Goal: Task Accomplishment & Management: Complete application form

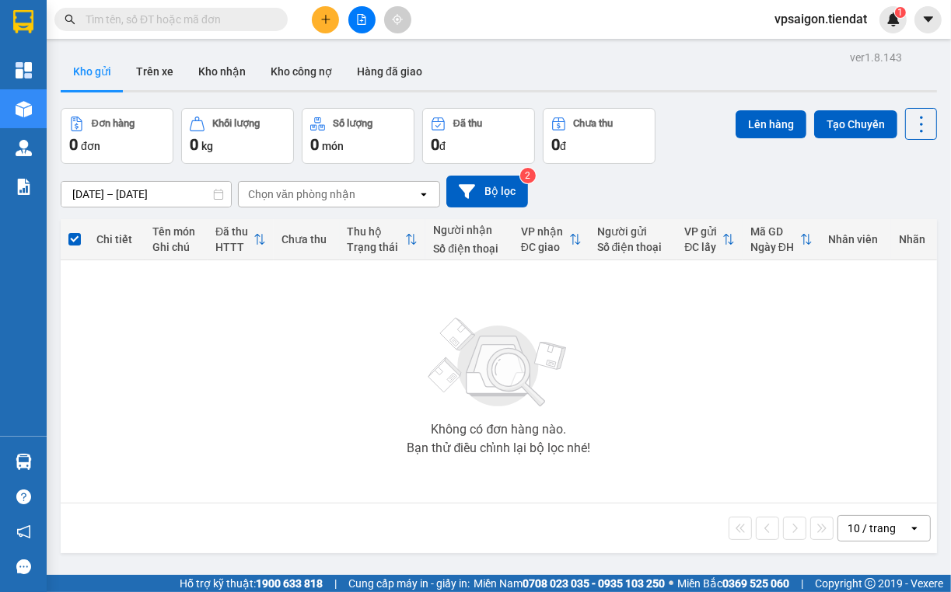
click at [333, 12] on button at bounding box center [325, 19] width 27 height 27
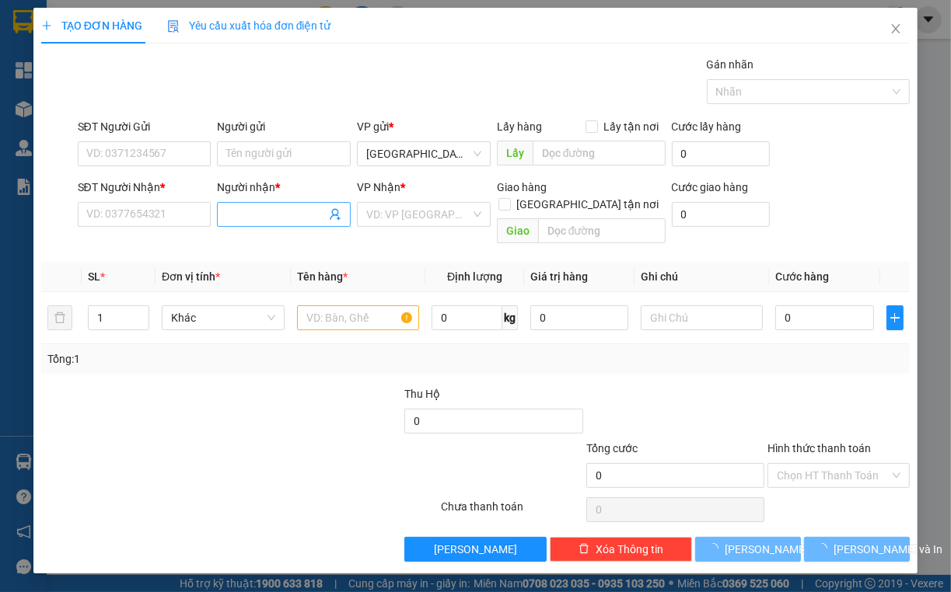
click at [252, 204] on span at bounding box center [284, 214] width 134 height 25
click at [263, 218] on input "Người nhận *" at bounding box center [275, 214] width 99 height 17
type input "K20"
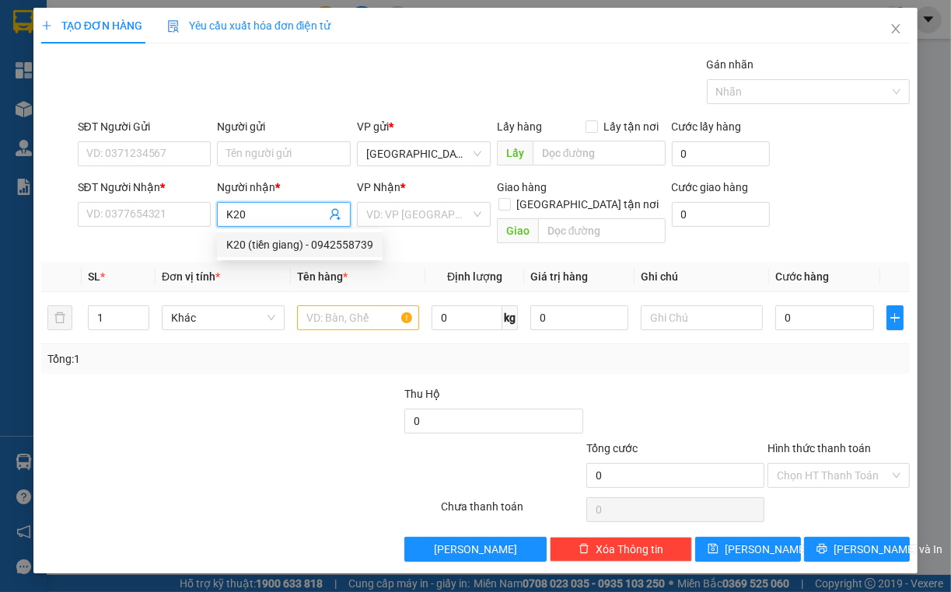
click at [256, 246] on div "K20 (tiền giang) - 0942558739" at bounding box center [299, 244] width 147 height 17
type input "0942558739"
click at [266, 204] on span "K20 (tiền giang)" at bounding box center [284, 214] width 134 height 25
type input "K20 (tiền giang)"
click at [162, 205] on input "0942558739" at bounding box center [145, 214] width 134 height 25
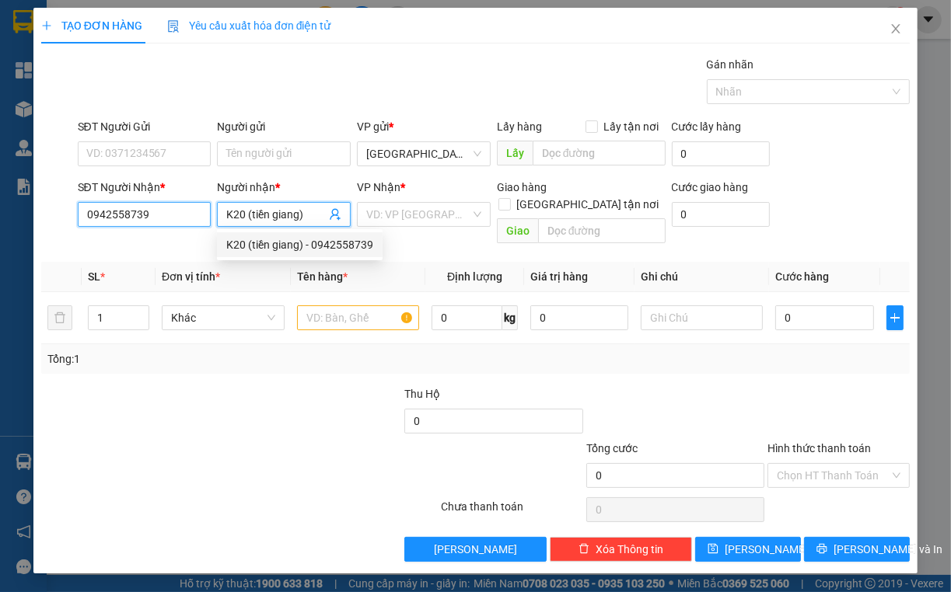
click at [162, 205] on input "0942558739" at bounding box center [145, 214] width 134 height 25
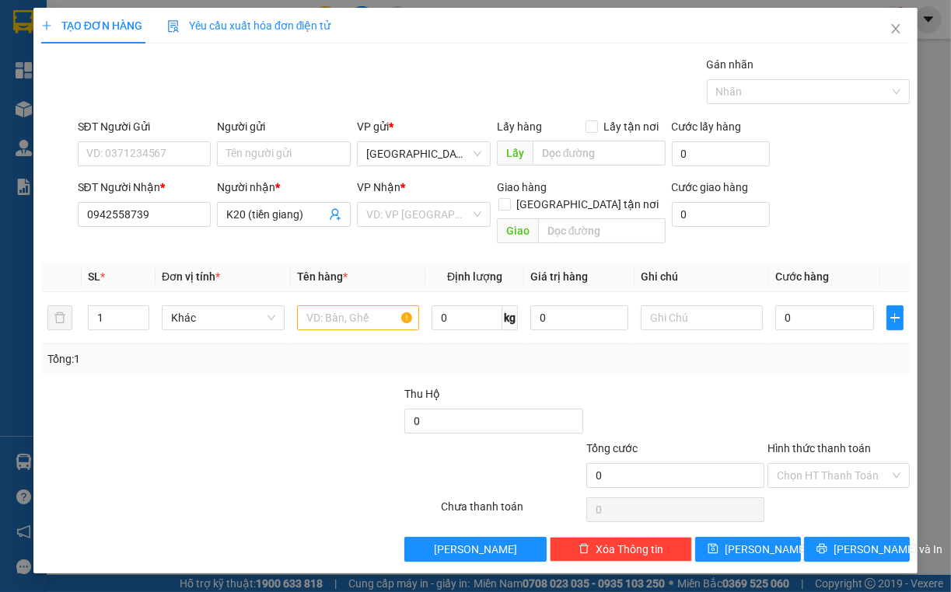
click at [932, 37] on div "TẠO ĐƠN HÀNG Yêu cầu xuất hóa đơn điện tử Transit Pickup Surcharge Ids Transit …" at bounding box center [475, 296] width 951 height 592
click at [909, 28] on span "Close" at bounding box center [896, 30] width 44 height 44
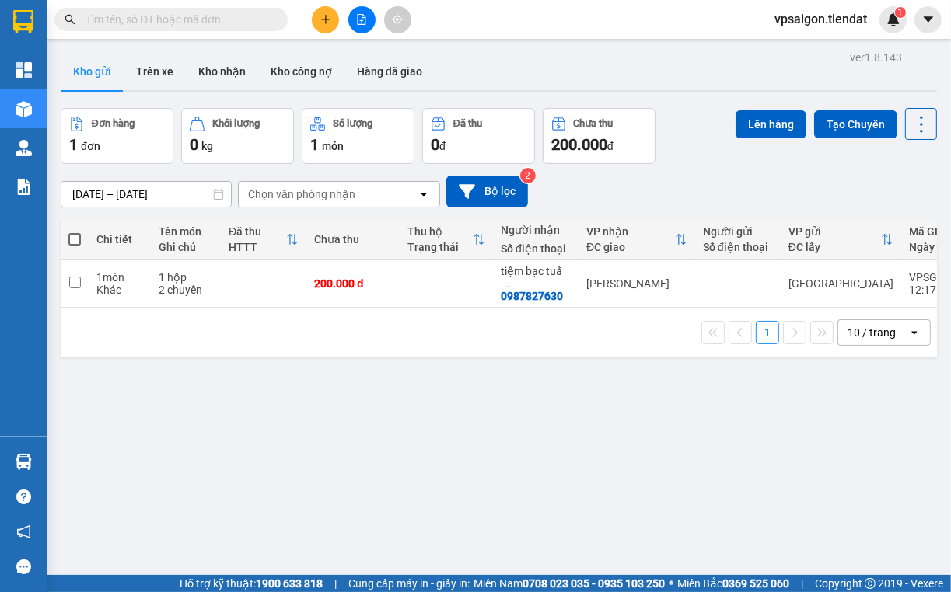
click at [313, 18] on button at bounding box center [325, 19] width 27 height 27
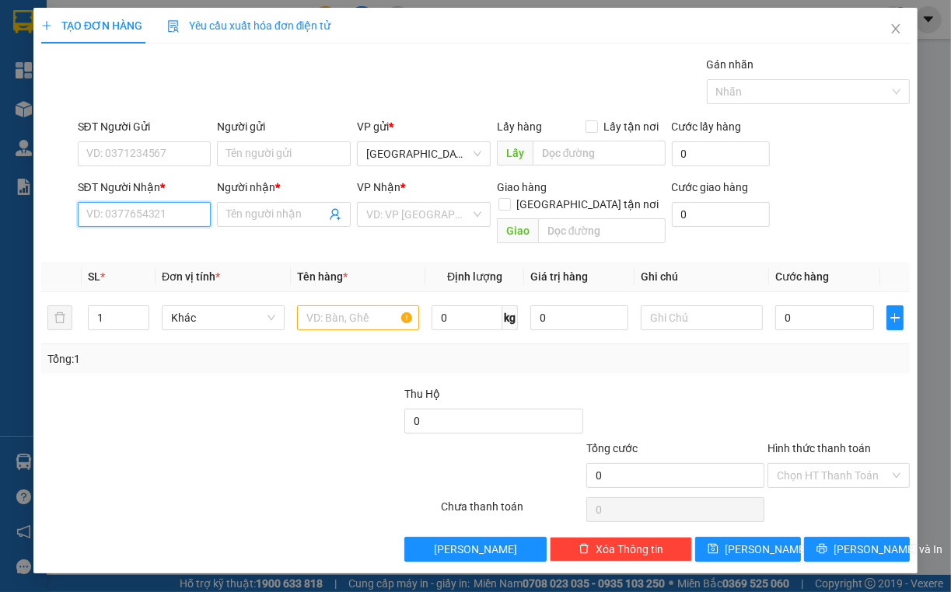
click at [121, 205] on input "SĐT Người Nhận *" at bounding box center [145, 214] width 134 height 25
paste input "0942558739"
type input "0942558739"
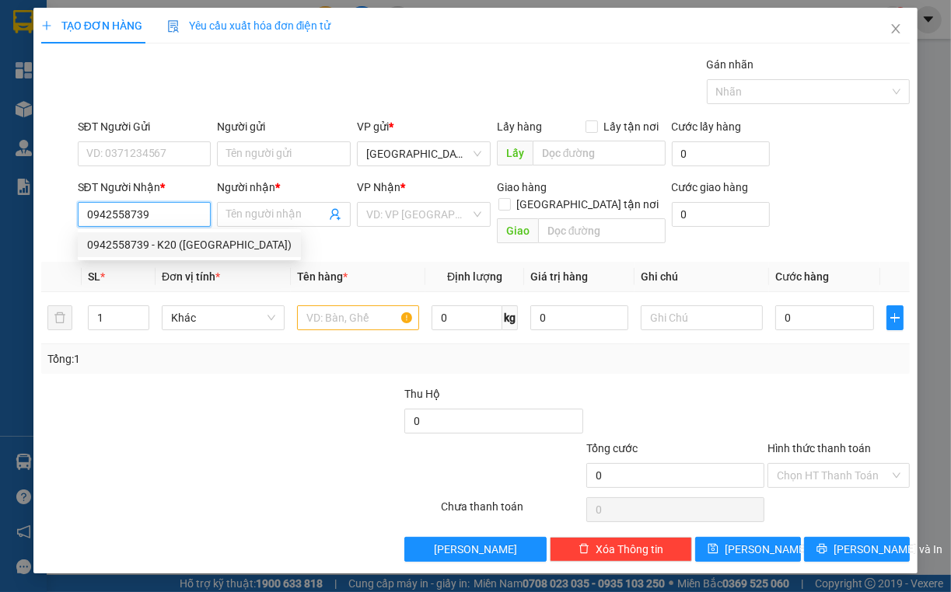
click at [186, 247] on div "0942558739 - K20 (tiền giang)" at bounding box center [189, 244] width 204 height 17
type input "K20 (tiền giang)"
type input "80.000"
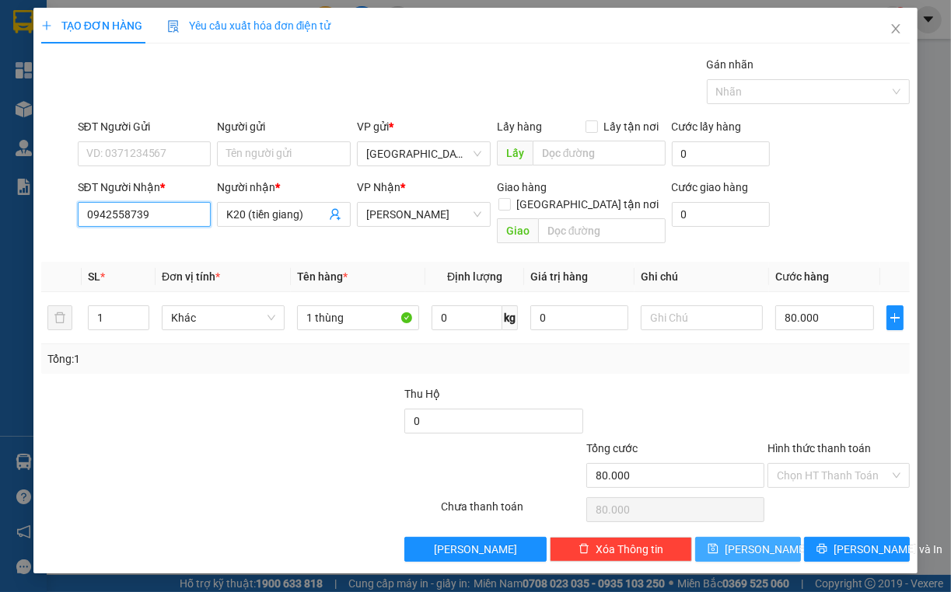
type input "0942558739"
click at [781, 537] on button "[PERSON_NAME]" at bounding box center [748, 549] width 106 height 25
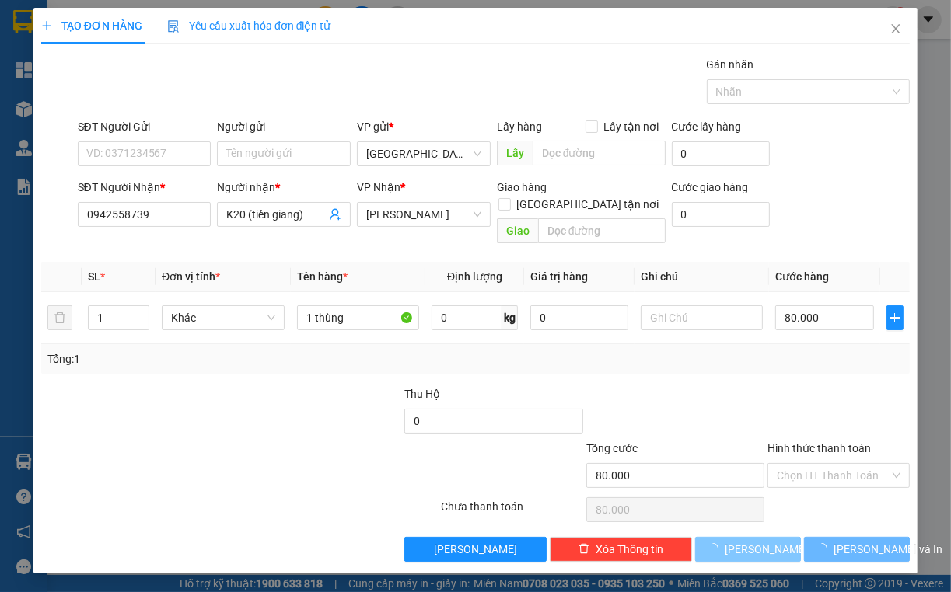
type input "0"
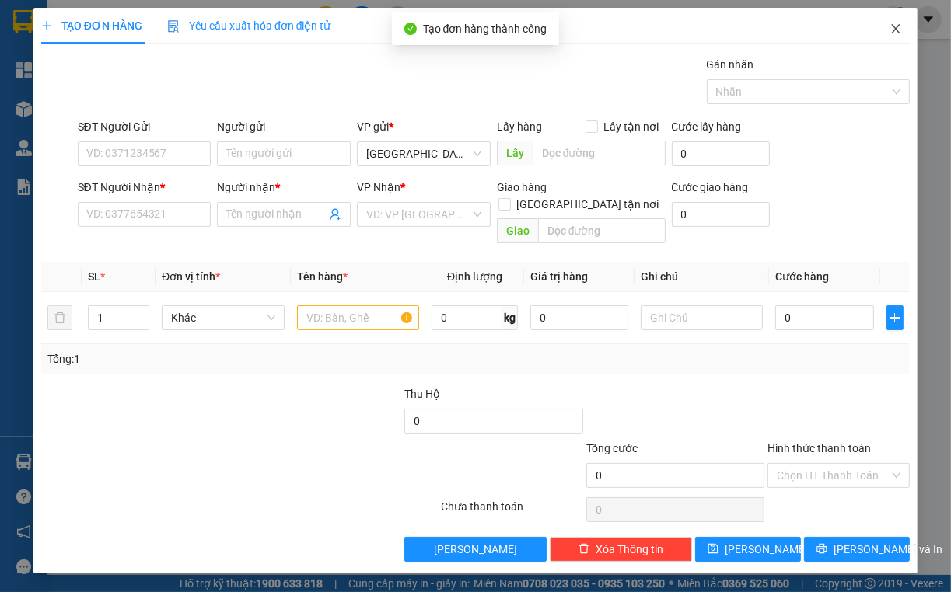
click at [889, 31] on icon "close" at bounding box center [895, 29] width 12 height 12
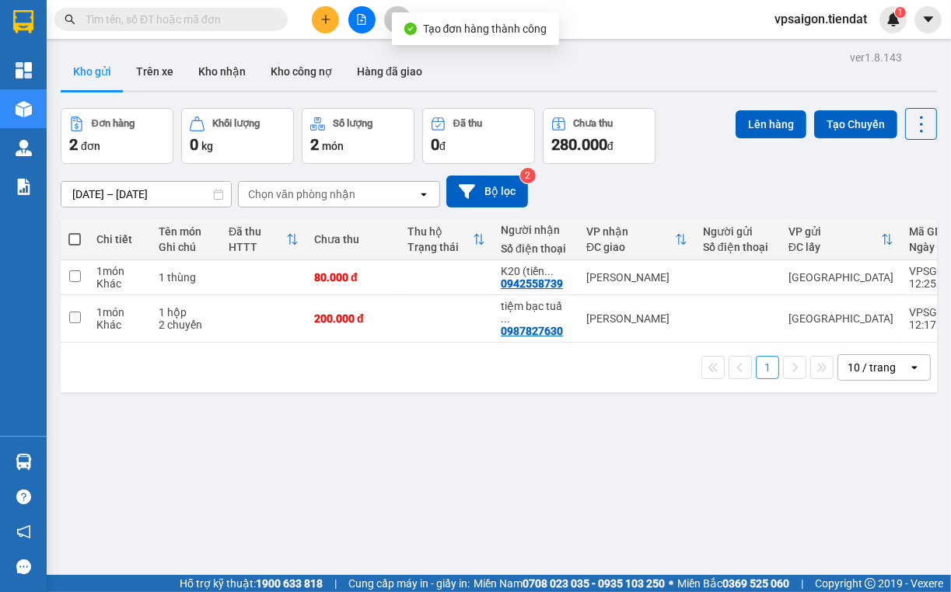
click at [311, 19] on div at bounding box center [361, 19] width 117 height 27
click at [321, 21] on icon "plus" at bounding box center [325, 19] width 11 height 11
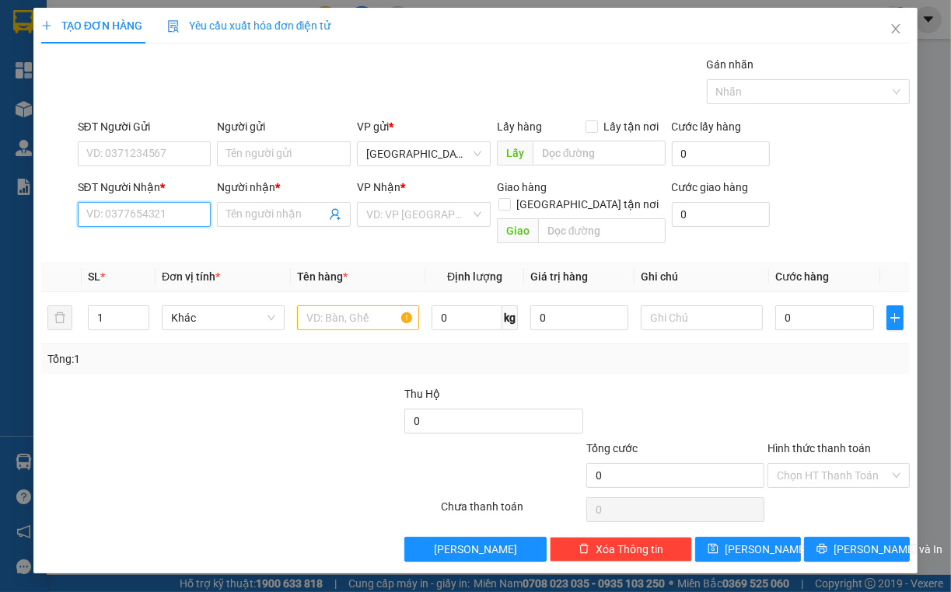
click at [179, 202] on input "SĐT Người Nhận *" at bounding box center [145, 214] width 134 height 25
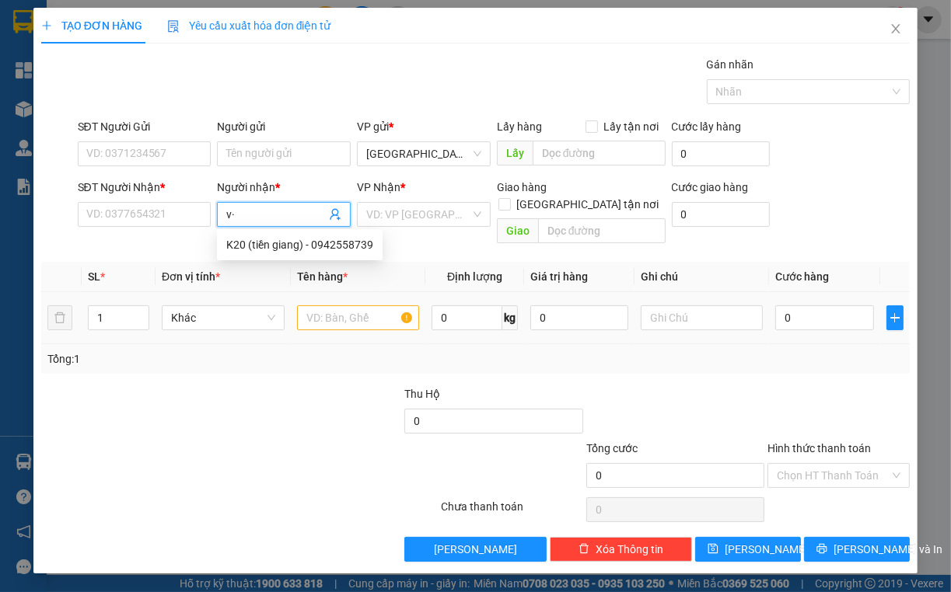
type input "v"
type input "Vựa Bưởi Bình"
click at [317, 249] on div "Vựa Bưởi Bình Yến - 0973418786" at bounding box center [306, 244] width 160 height 17
type input "0973418786"
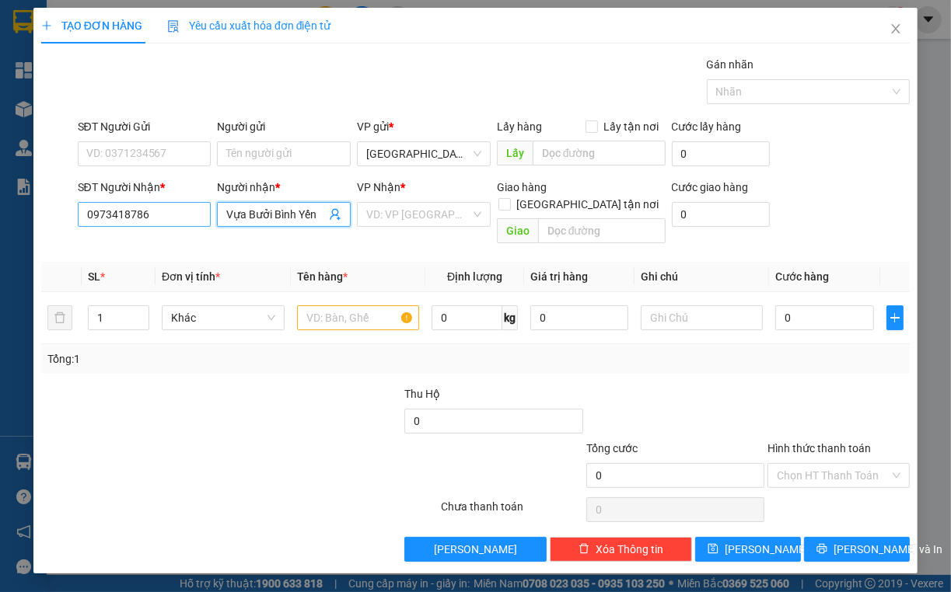
type input "Vựa Bưởi Bình Yến"
click at [149, 221] on input "0973418786" at bounding box center [145, 214] width 134 height 25
click at [889, 22] on span "Close" at bounding box center [896, 30] width 44 height 44
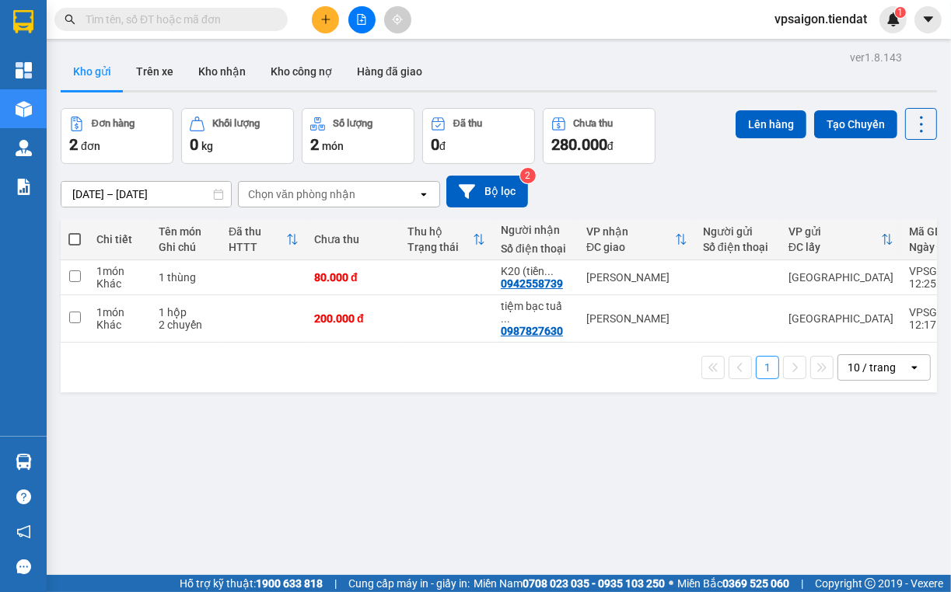
click at [320, 19] on icon "plus" at bounding box center [325, 19] width 11 height 11
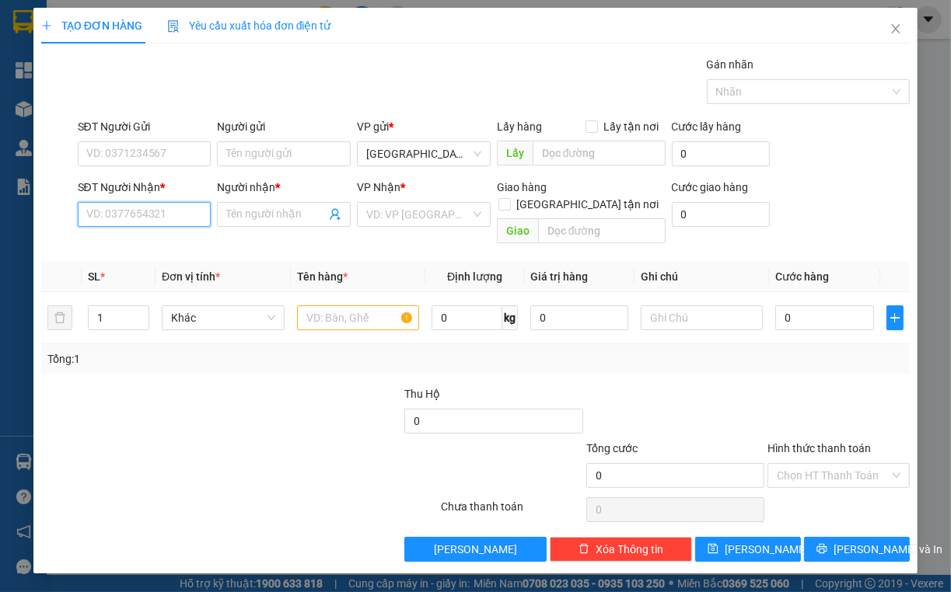
click at [168, 213] on input "SĐT Người Nhận *" at bounding box center [145, 214] width 134 height 25
paste input "0973418786"
type input "0973418786"
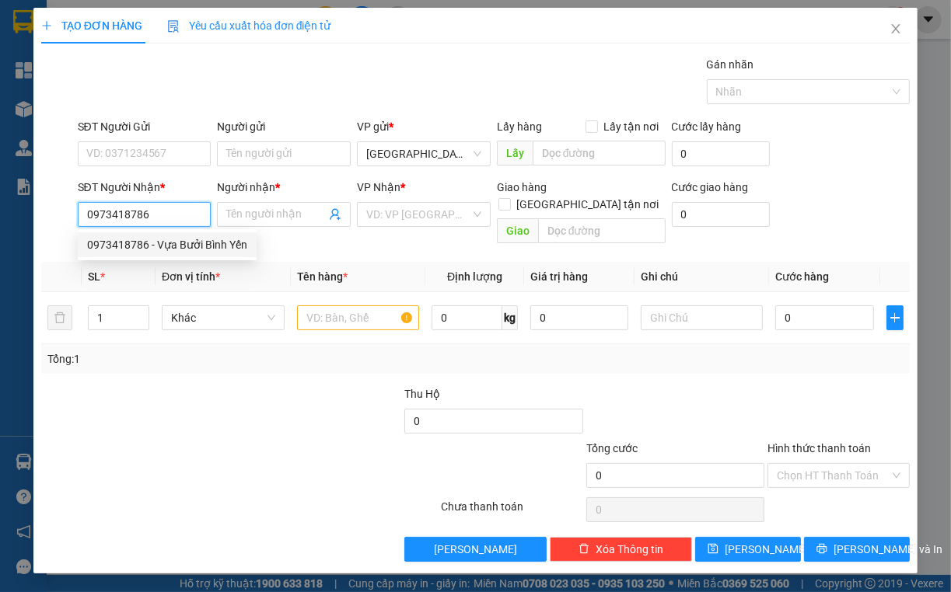
click at [163, 246] on div "0973418786 - Vựa Bưởi Bình Yến" at bounding box center [167, 244] width 160 height 17
type input "Vựa Bưởi Bình Yến"
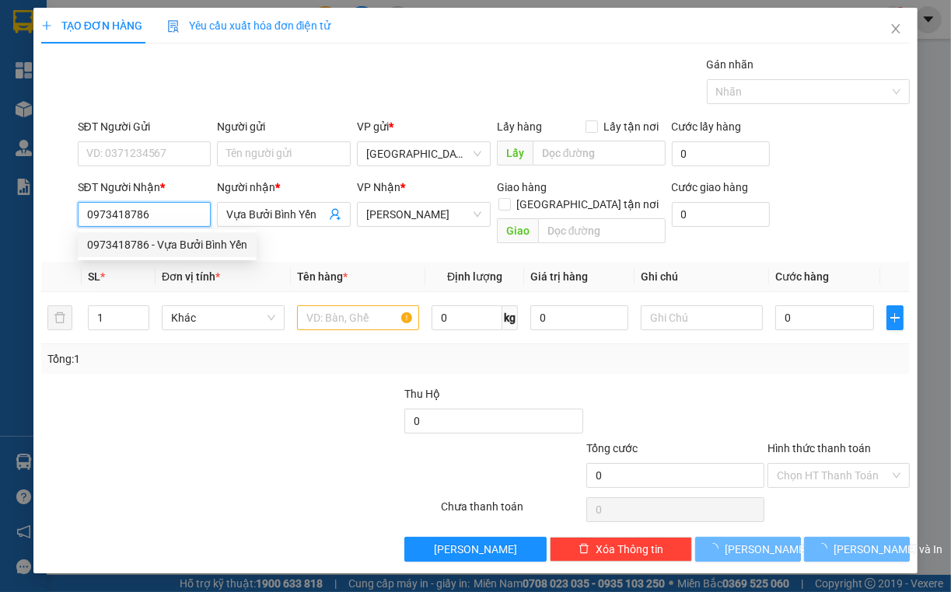
type input "200.000"
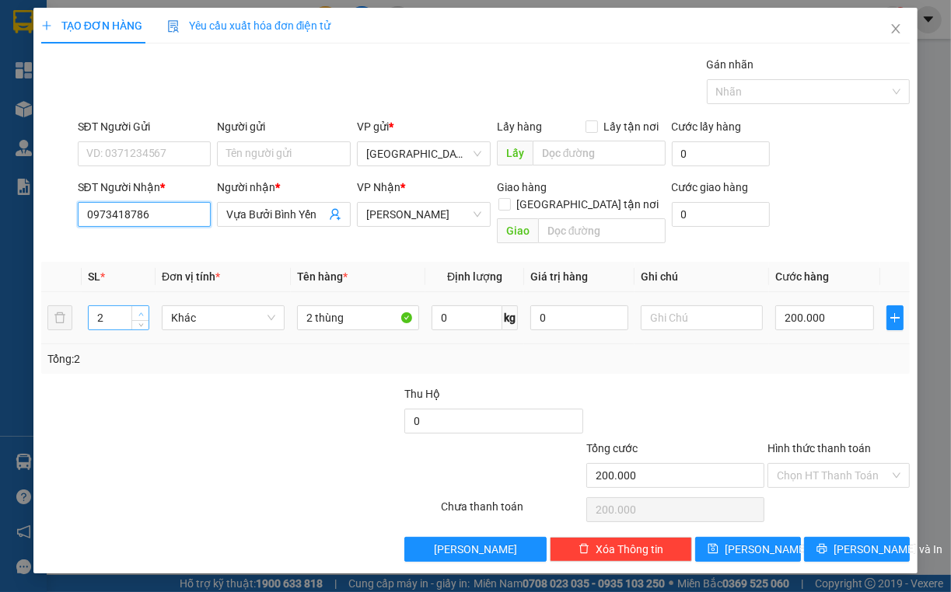
type input "0973418786"
click at [140, 309] on span "up" at bounding box center [140, 313] width 9 height 9
click at [141, 320] on icon "down" at bounding box center [140, 322] width 5 height 5
type input "1"
click at [138, 320] on icon "down" at bounding box center [140, 322] width 5 height 5
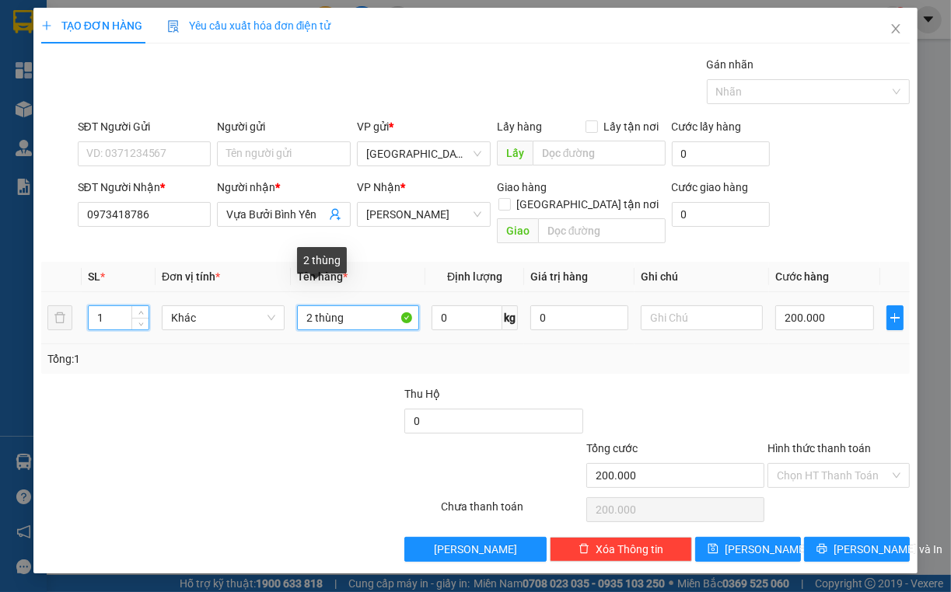
click at [314, 305] on input "2 thùng" at bounding box center [358, 317] width 123 height 25
type input "1 thùng"
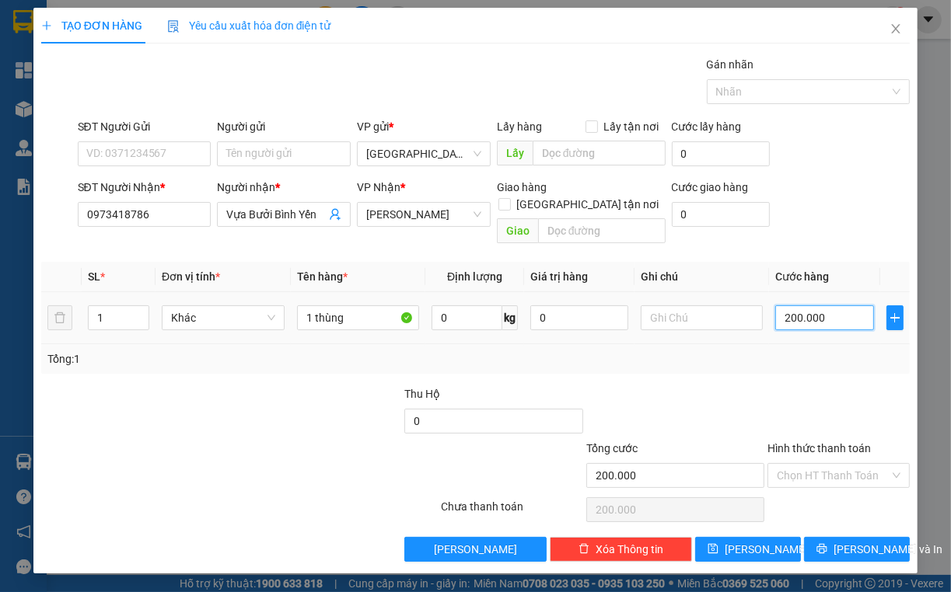
click at [808, 305] on input "200.000" at bounding box center [824, 317] width 98 height 25
type input "1"
type input "10"
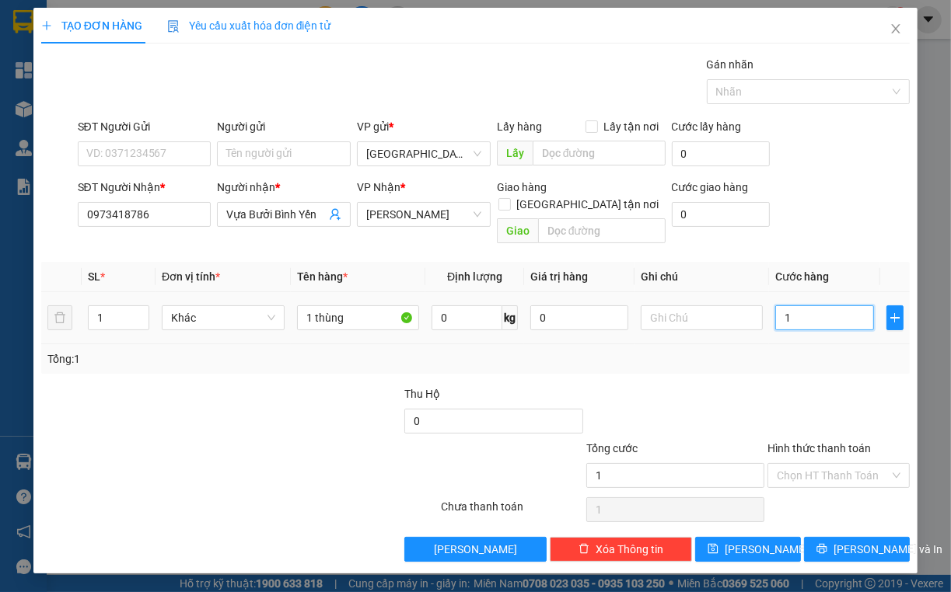
type input "10"
type input "100"
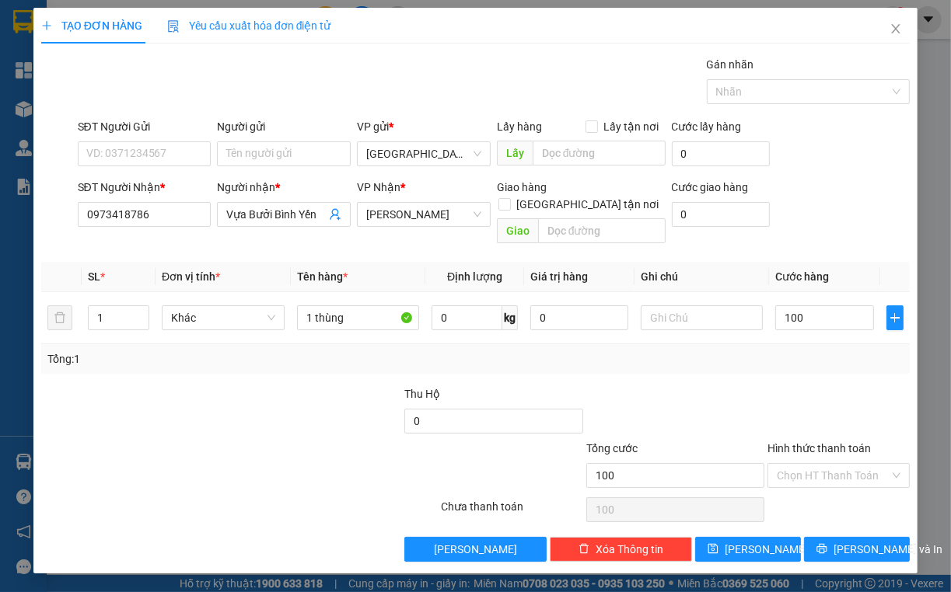
type input "100.000"
click at [790, 389] on div at bounding box center [838, 413] width 145 height 54
click at [759, 541] on span "[PERSON_NAME]" at bounding box center [765, 549] width 83 height 17
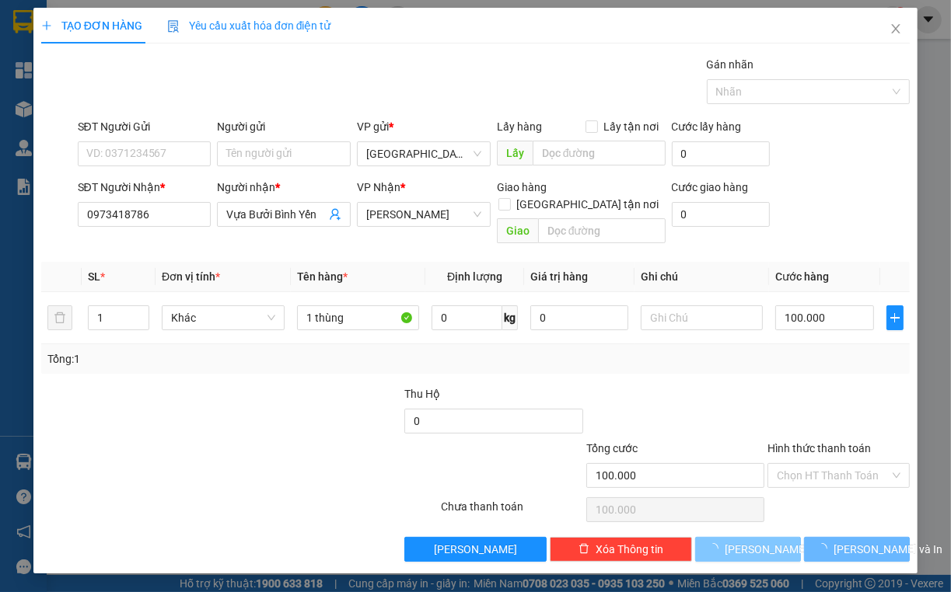
type input "0"
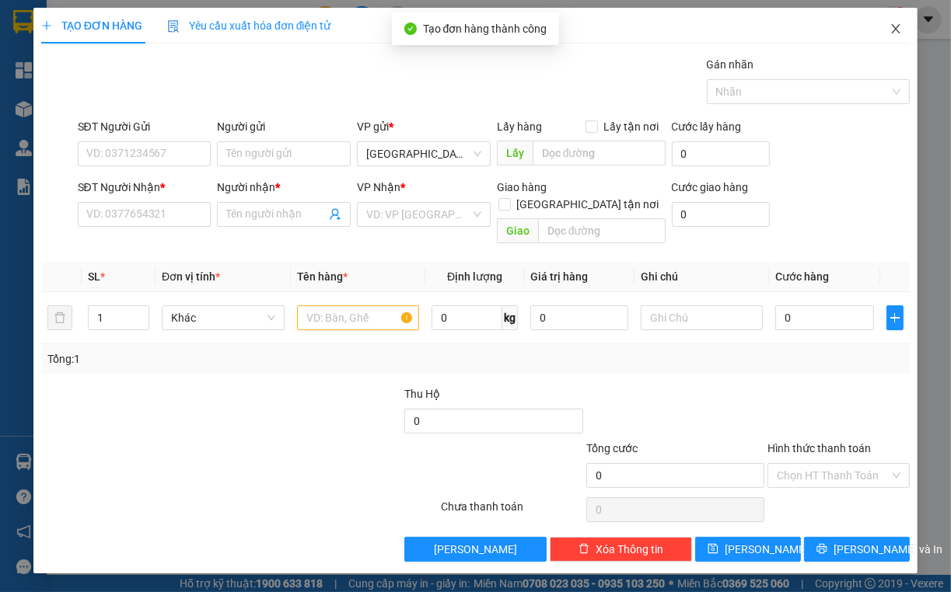
click at [902, 22] on span "Close" at bounding box center [896, 30] width 44 height 44
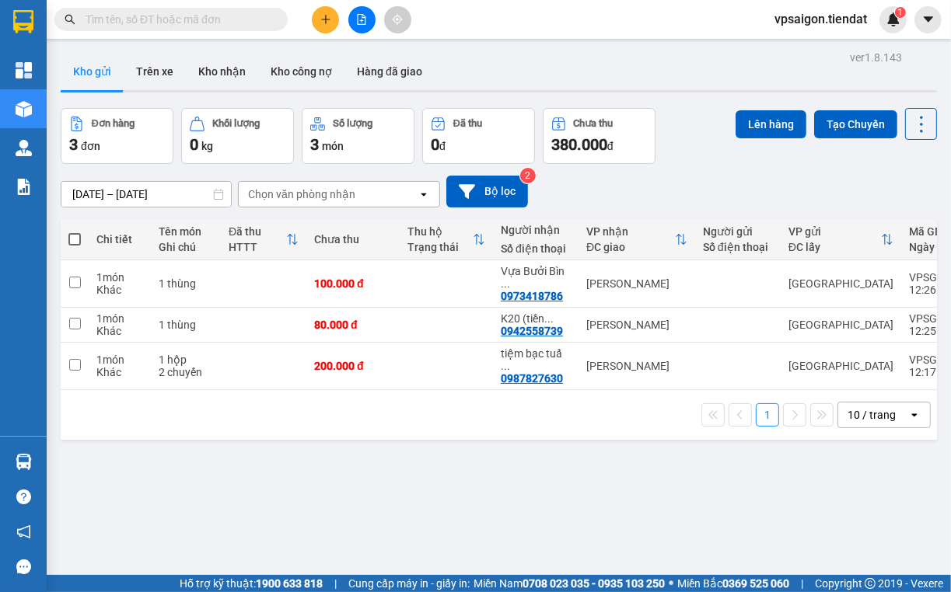
drag, startPoint x: 328, startPoint y: 397, endPoint x: 363, endPoint y: 379, distance: 39.3
click at [328, 402] on div "1 10 / trang open" at bounding box center [499, 415] width 864 height 26
click at [804, 270] on button at bounding box center [814, 283] width 22 height 27
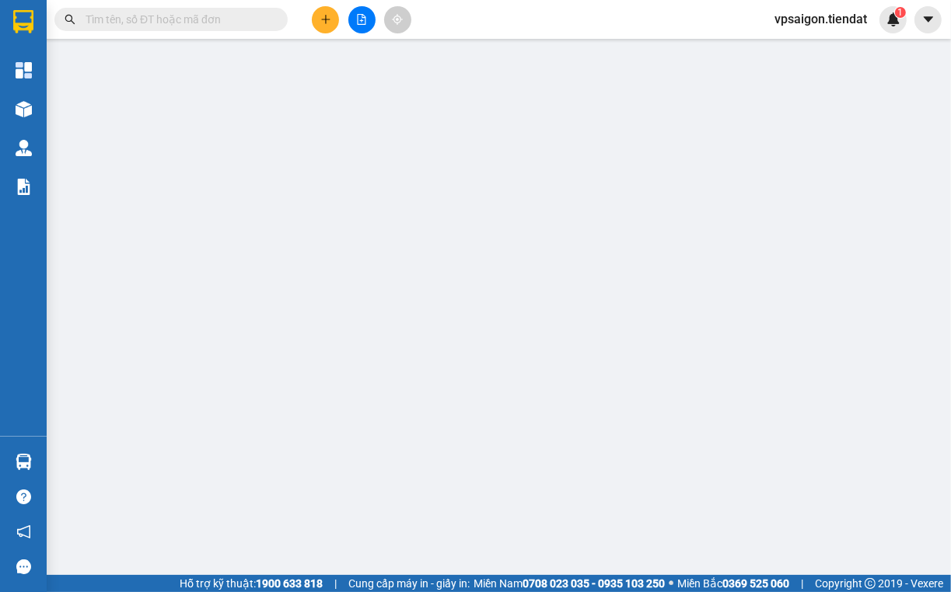
type input "0973418786"
type input "Vựa Bưởi Bình Yến"
type input "100.000"
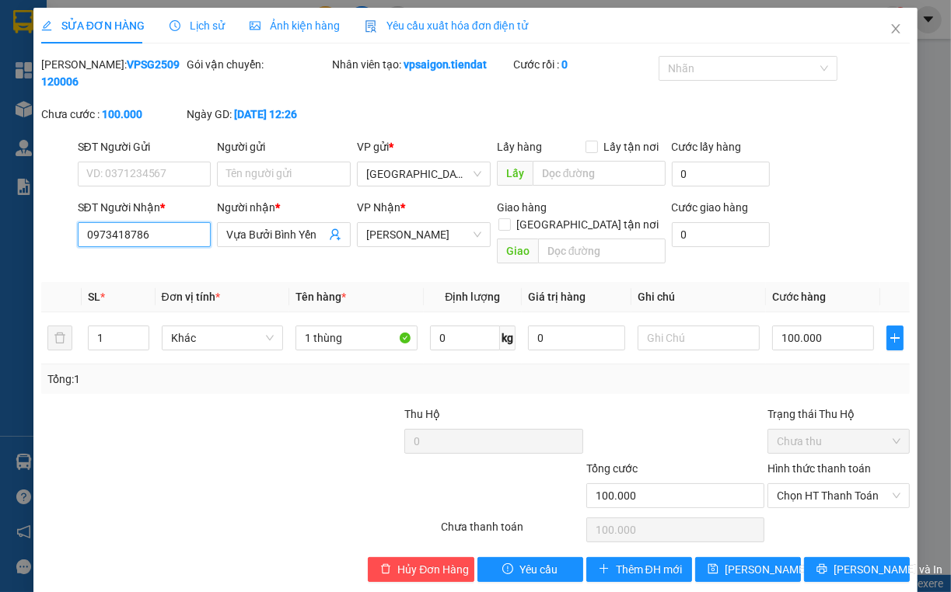
click at [164, 226] on input "0973418786" at bounding box center [145, 234] width 134 height 25
click at [163, 226] on input "0973418786" at bounding box center [145, 234] width 134 height 25
click at [146, 384] on div "Total Paid Fee 0 Total UnPaid Fee 100.000 Cash Collection Total Fee Mã ĐH: VPSG…" at bounding box center [475, 319] width 868 height 526
drag, startPoint x: 337, startPoint y: 417, endPoint x: 582, endPoint y: 368, distance: 250.6
click at [337, 417] on div at bounding box center [312, 433] width 182 height 54
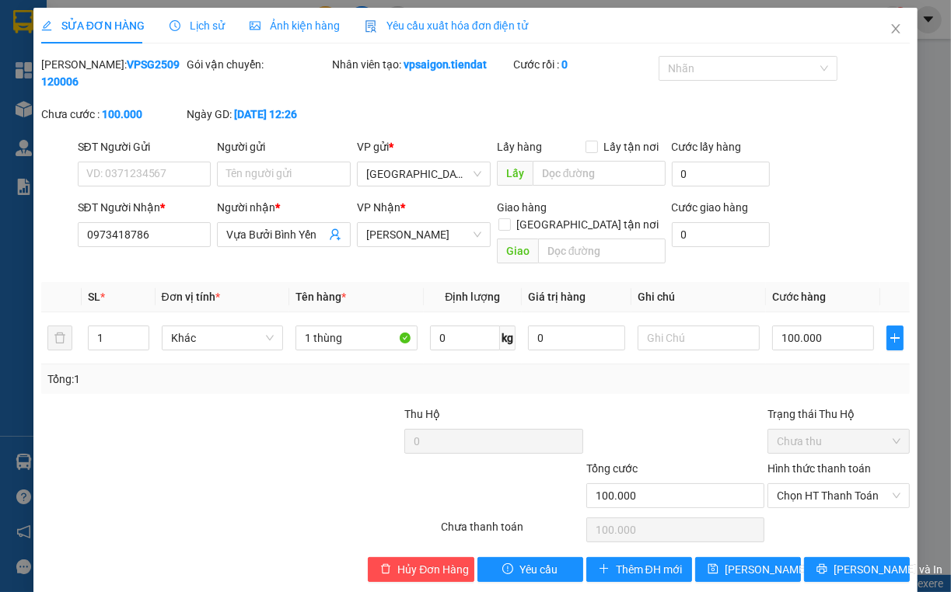
click at [202, 460] on div at bounding box center [167, 487] width 254 height 54
click at [881, 49] on span "Close" at bounding box center [896, 30] width 44 height 44
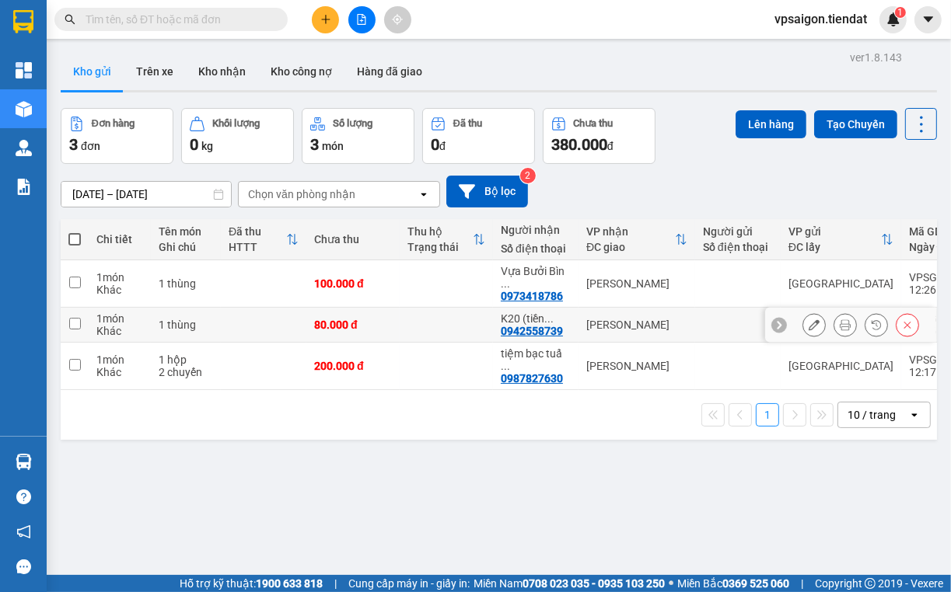
click at [573, 308] on td "K20 (tiền ... 0942558739" at bounding box center [535, 325] width 85 height 35
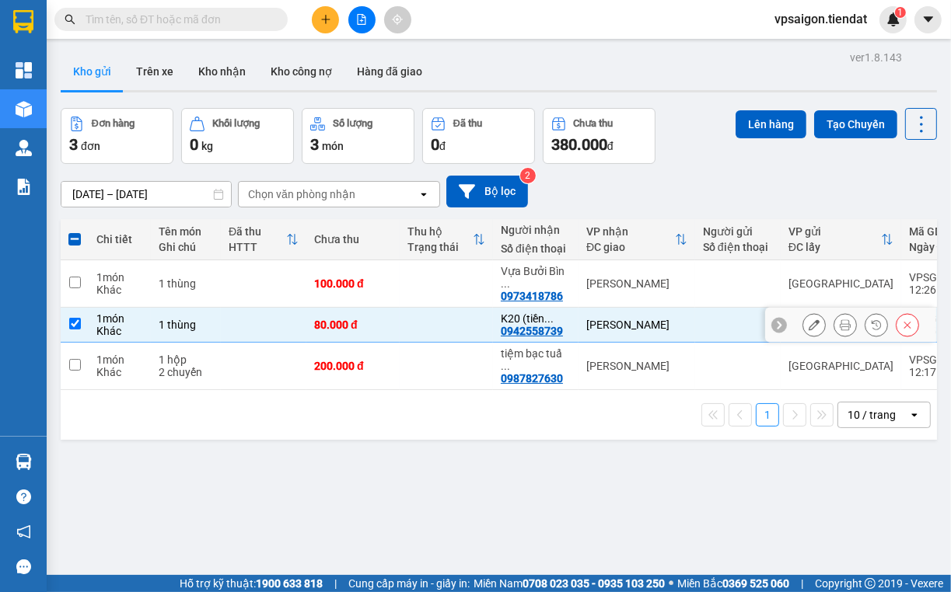
click at [573, 308] on td "K20 (tiền ... 0942558739" at bounding box center [535, 325] width 85 height 35
checkbox input "false"
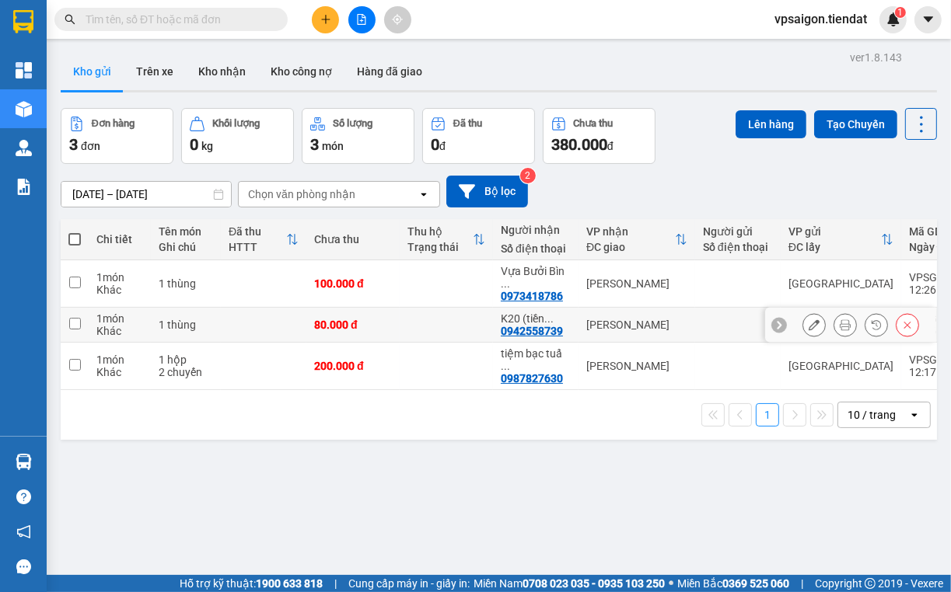
click at [802, 313] on div at bounding box center [813, 324] width 23 height 23
click at [803, 312] on button at bounding box center [814, 325] width 22 height 27
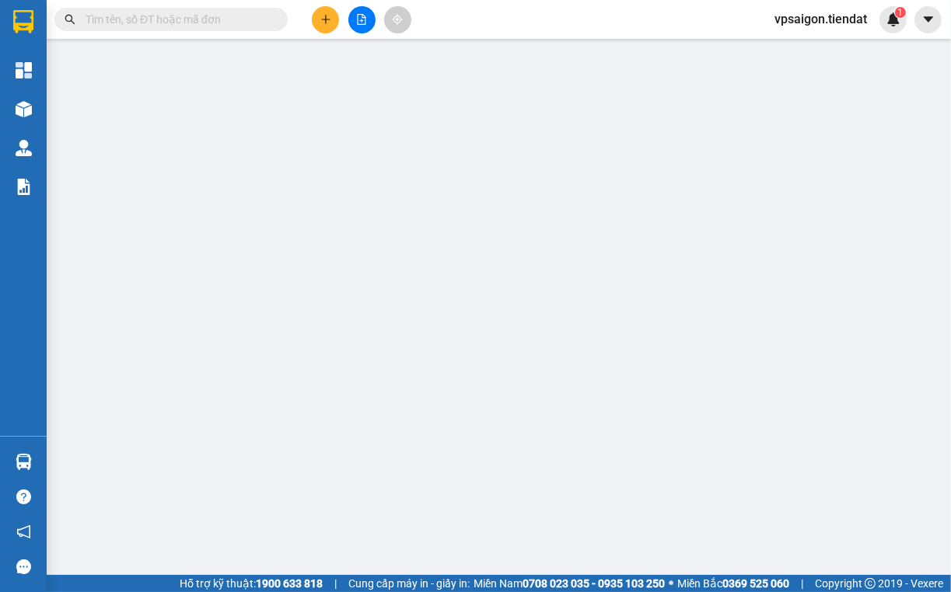
type input "0942558739"
type input "K20 (tiền giang)"
type input "80.000"
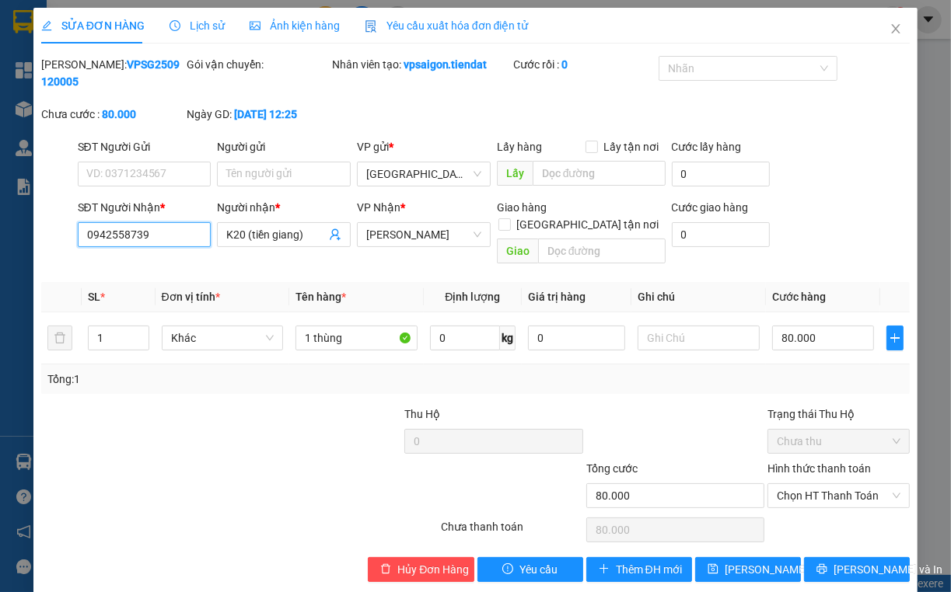
click at [163, 236] on input "0942558739" at bounding box center [145, 234] width 134 height 25
click at [875, 47] on span "Close" at bounding box center [896, 30] width 44 height 44
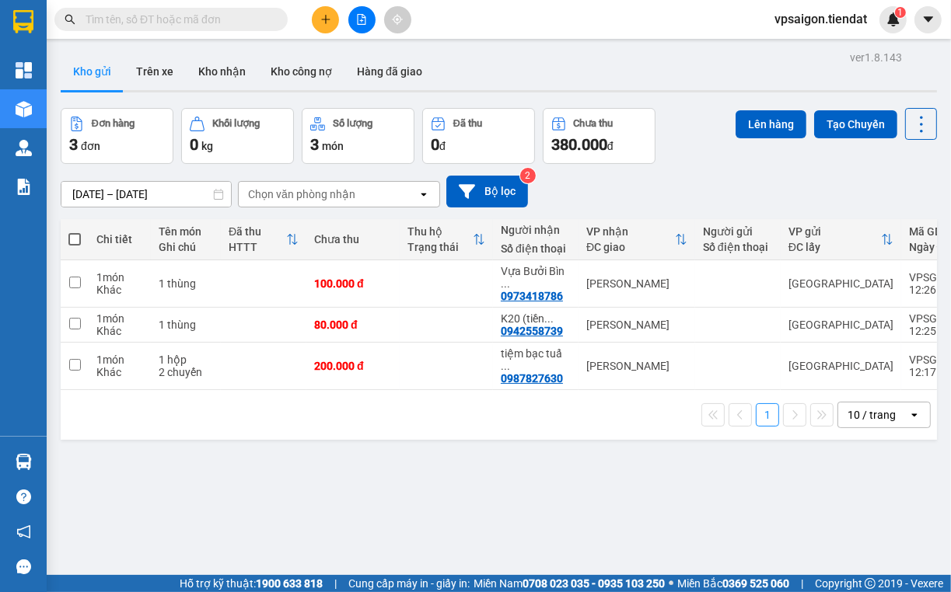
click at [284, 407] on div "1 10 / trang open" at bounding box center [499, 415] width 864 height 26
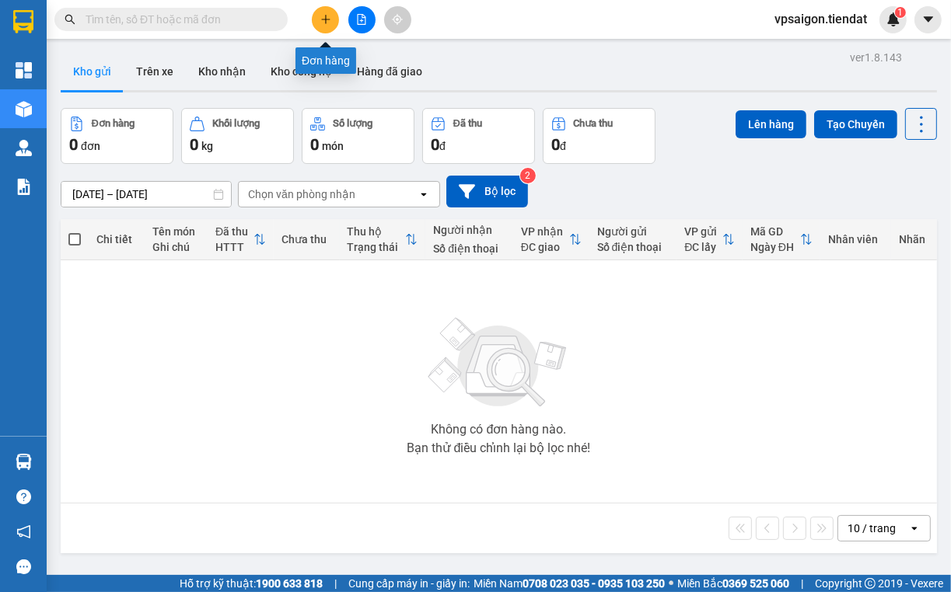
click at [326, 12] on button at bounding box center [325, 19] width 27 height 27
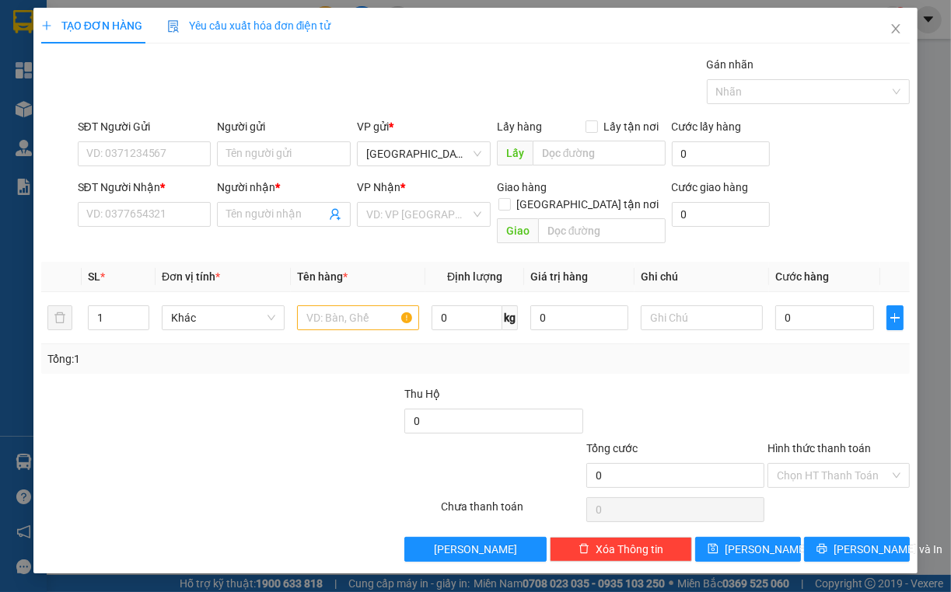
click at [260, 229] on div "Người nhận * Tên người nhận" at bounding box center [284, 206] width 134 height 54
click at [269, 218] on input "Người nhận *" at bounding box center [275, 214] width 99 height 17
type input "B"
type input "b"
type input "TRÚC LY"
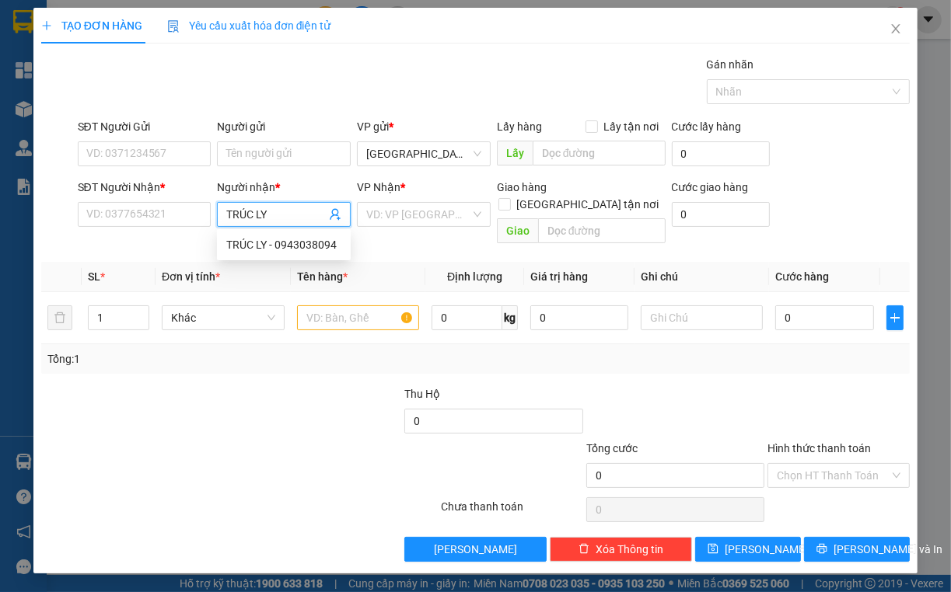
click at [268, 232] on div "TRÚC LY - 0943038094" at bounding box center [284, 244] width 134 height 25
type input "0943038094"
type input "TRÚC LY"
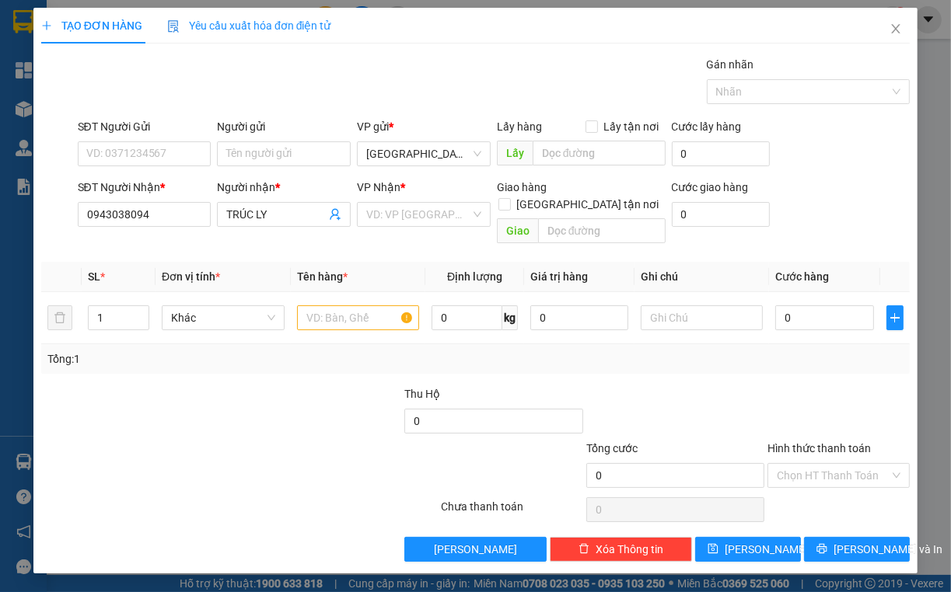
click at [398, 197] on div "VP Nhận *" at bounding box center [424, 190] width 134 height 23
click at [402, 218] on input "search" at bounding box center [418, 214] width 104 height 23
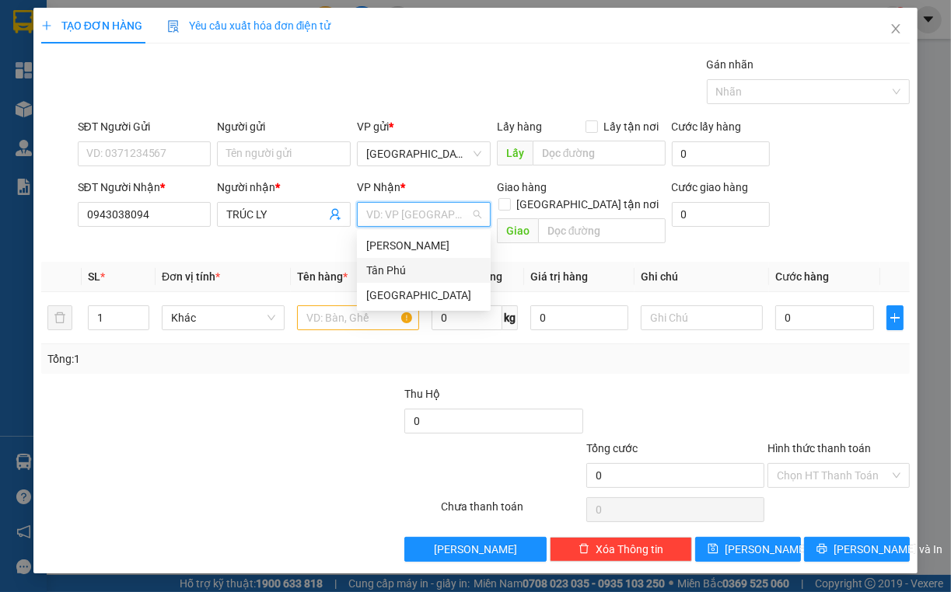
click at [398, 264] on div "Tân Phú" at bounding box center [423, 270] width 115 height 17
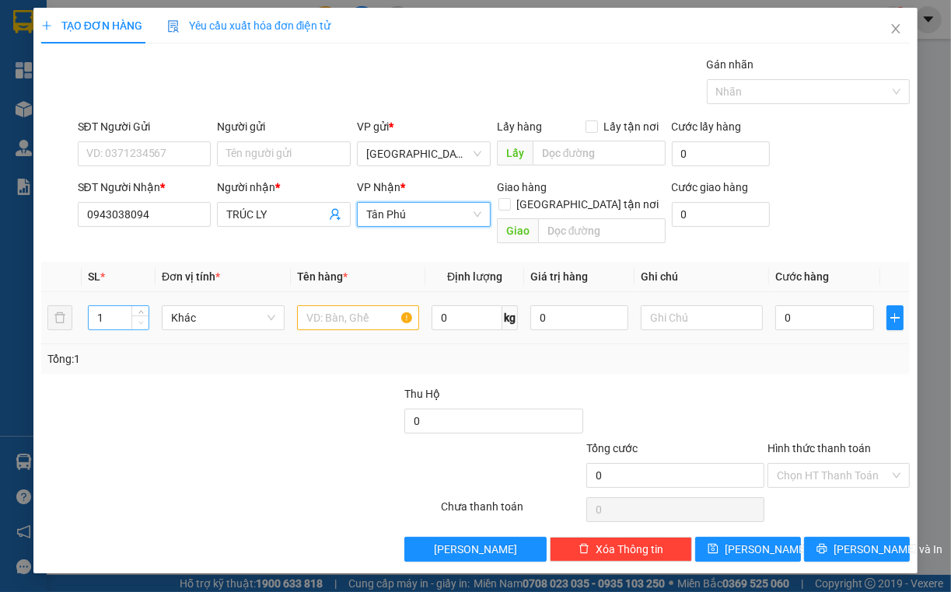
click at [145, 316] on span "Decrease Value" at bounding box center [139, 323] width 17 height 14
click at [144, 309] on span "up" at bounding box center [140, 313] width 9 height 9
type input "3"
click at [144, 309] on span "up" at bounding box center [140, 313] width 9 height 9
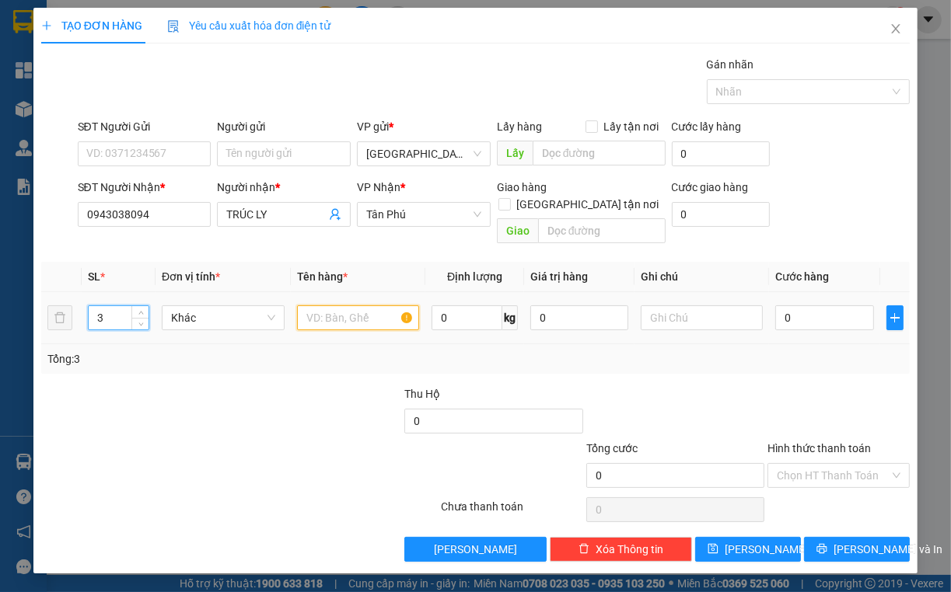
click at [345, 305] on input "text" at bounding box center [358, 317] width 123 height 25
click at [345, 305] on input "3 KIỆN" at bounding box center [358, 317] width 123 height 25
type input "3 kiện"
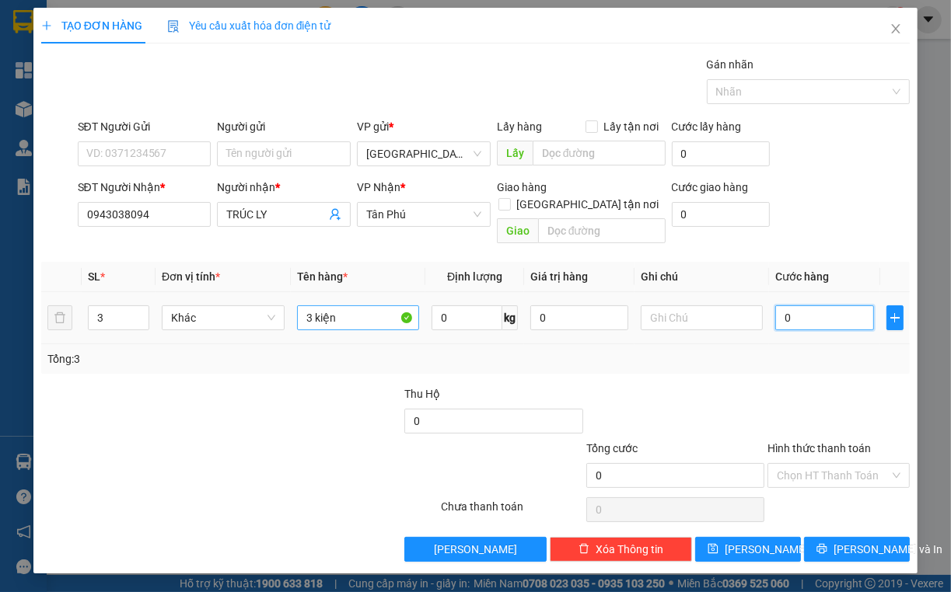
type input "9"
type input "90"
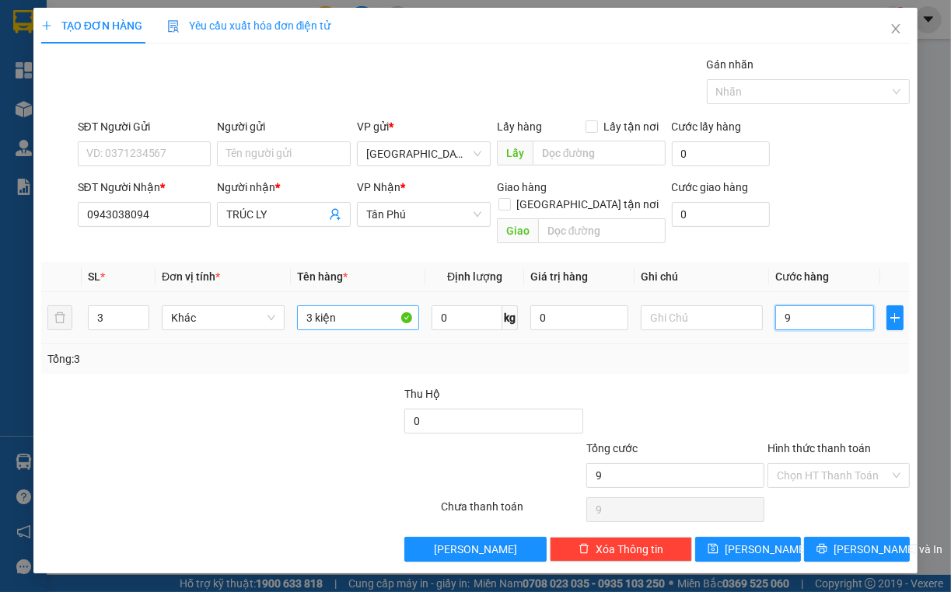
type input "90"
type input "90.000"
click at [682, 397] on div at bounding box center [675, 413] width 182 height 54
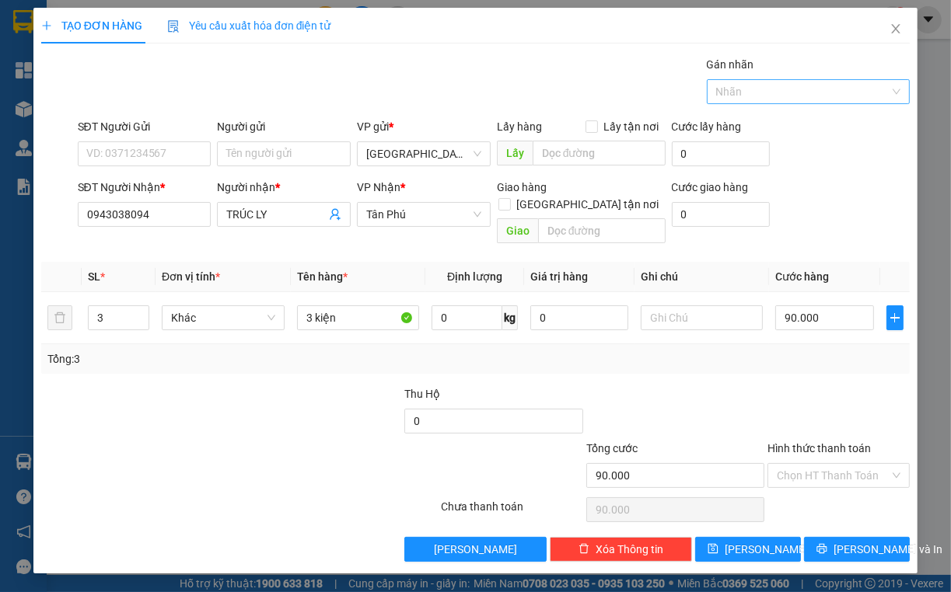
click at [751, 80] on div "Nhãn" at bounding box center [809, 91] width 204 height 25
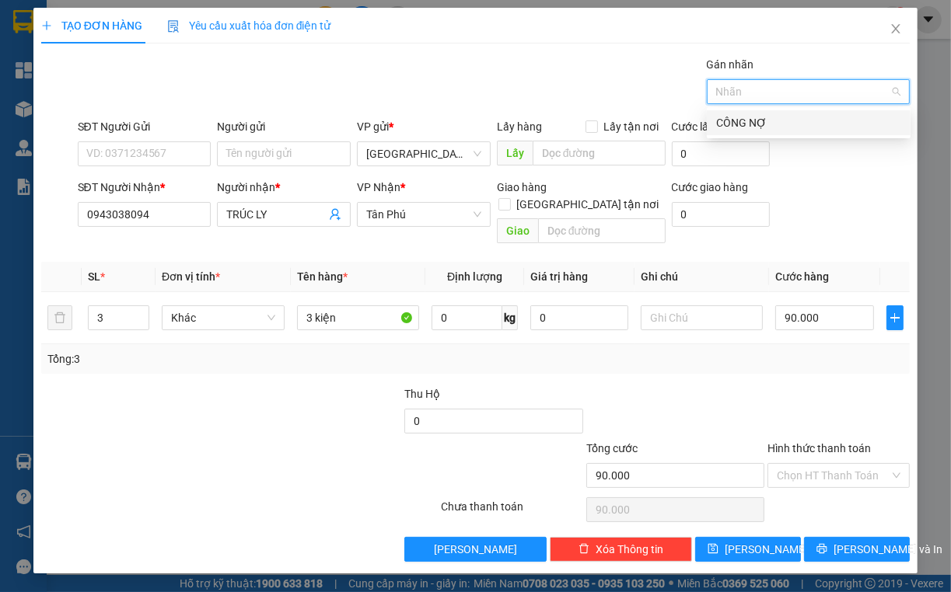
click at [756, 92] on div at bounding box center [800, 91] width 180 height 19
click at [753, 117] on div "CÔNG NỢ" at bounding box center [808, 122] width 185 height 17
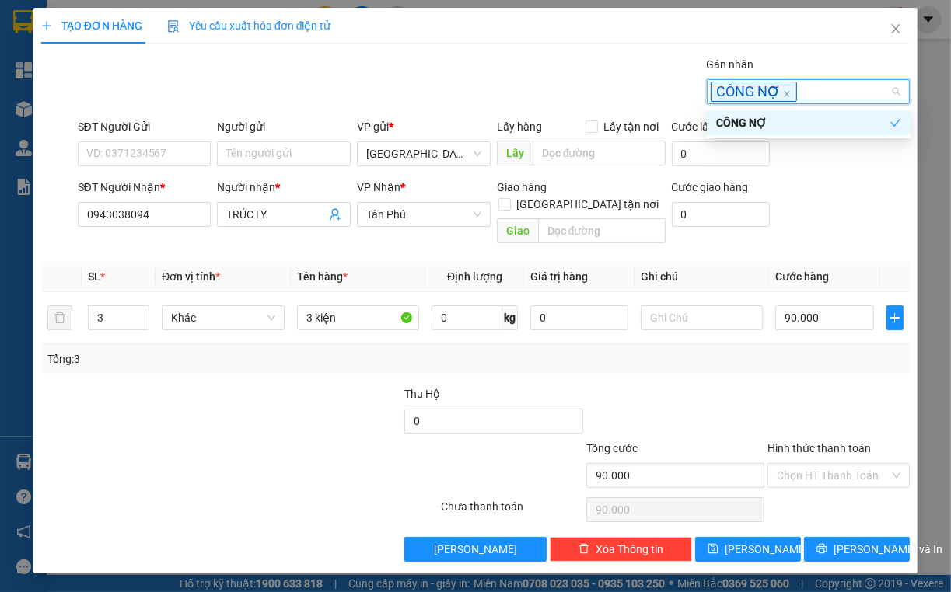
click at [640, 79] on div "Gán nhãn CÔNG NỢ" at bounding box center [494, 83] width 839 height 54
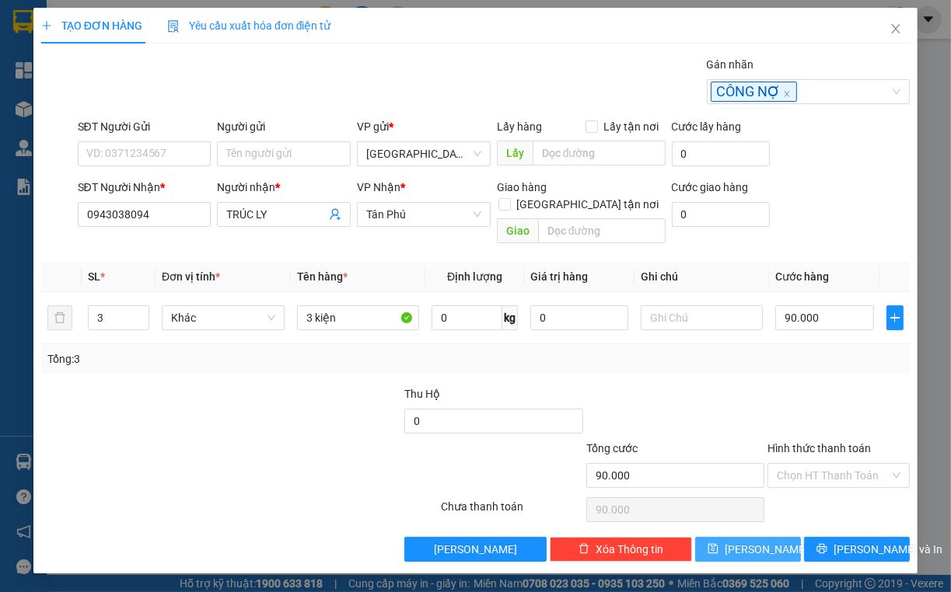
click at [787, 537] on button "[PERSON_NAME]" at bounding box center [748, 549] width 106 height 25
type input "1"
type input "0"
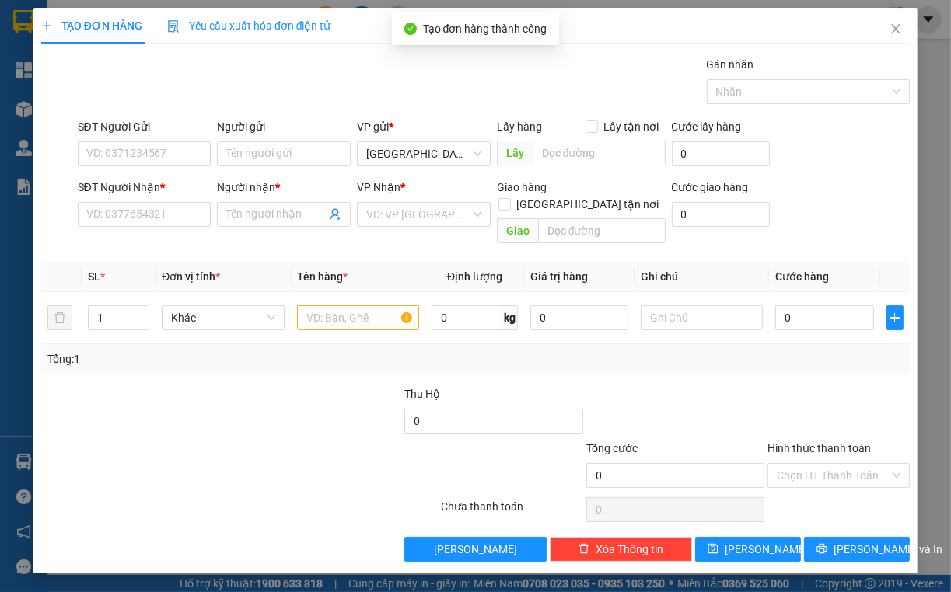
click at [870, 44] on div "TẠO ĐƠN HÀNG Yêu cầu xuất hóa đơn điện tử Transit Pickup Surcharge Ids Transit …" at bounding box center [475, 285] width 868 height 554
click at [892, 30] on icon "close" at bounding box center [895, 29] width 12 height 12
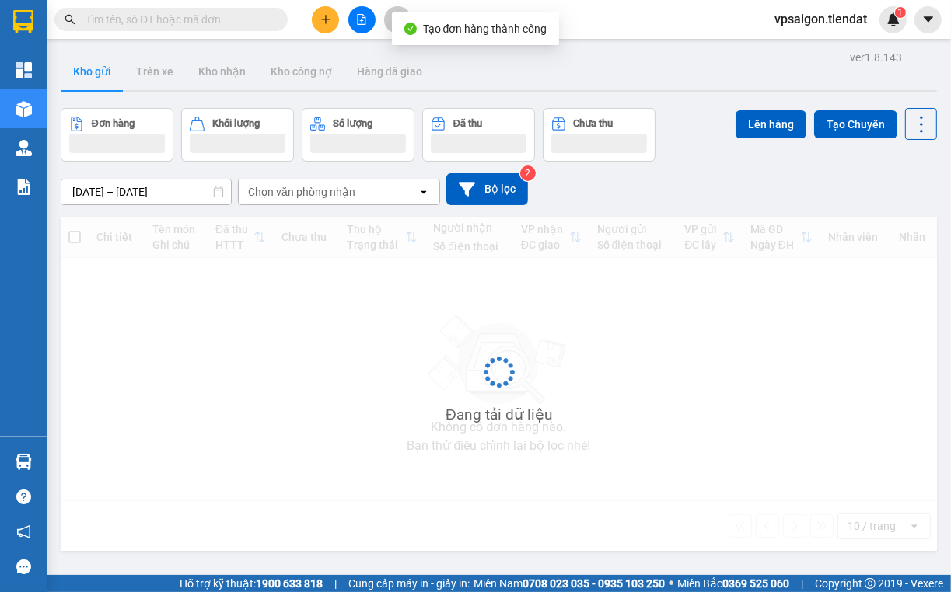
click at [933, 96] on div "ver 1.8.143 Kho gửi Trên xe Kho nhận Kho công nợ Hàng đã giao Đơn hàng Khối lượ…" at bounding box center [498, 343] width 888 height 592
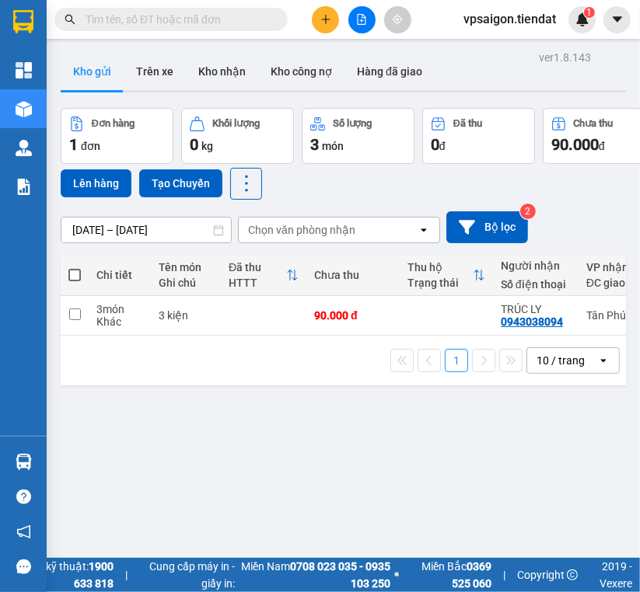
click at [320, 29] on button at bounding box center [325, 19] width 27 height 27
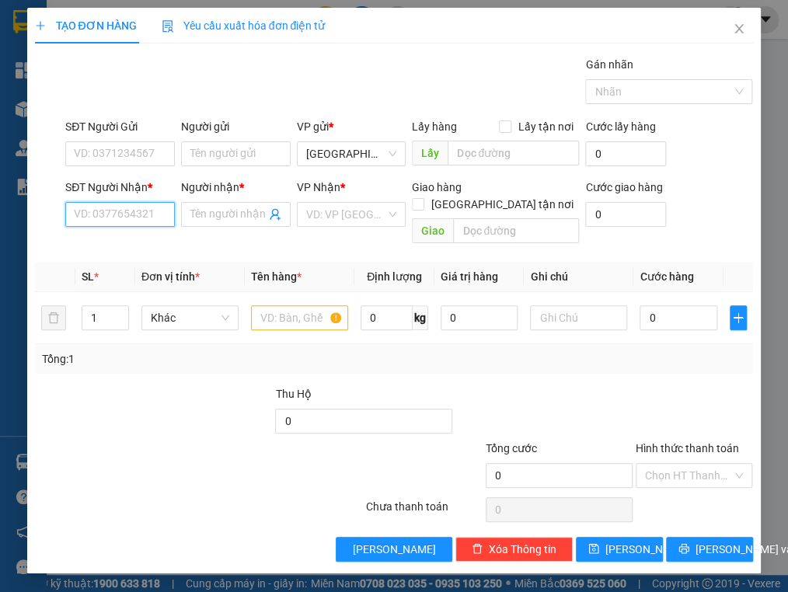
click at [134, 208] on input "SĐT Người Nhận *" at bounding box center [120, 214] width 110 height 25
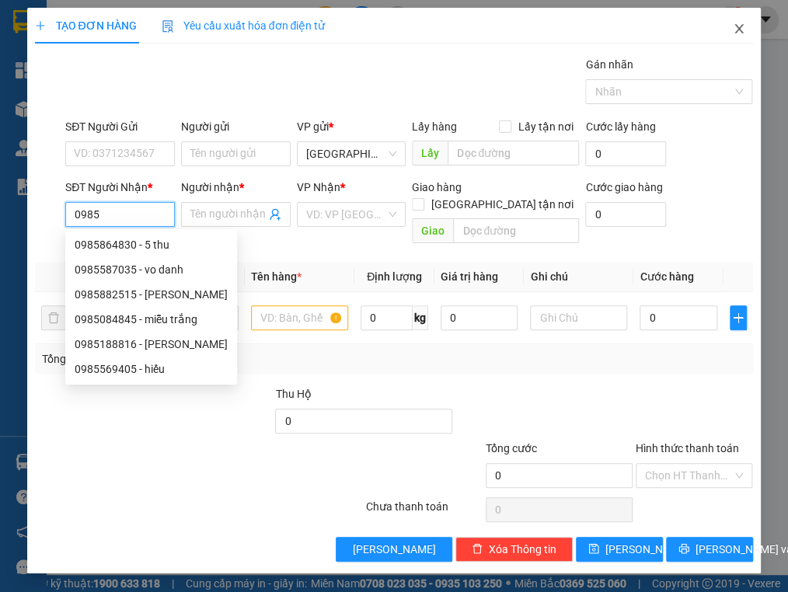
type input "0985"
click at [639, 28] on icon "close" at bounding box center [739, 29] width 12 height 12
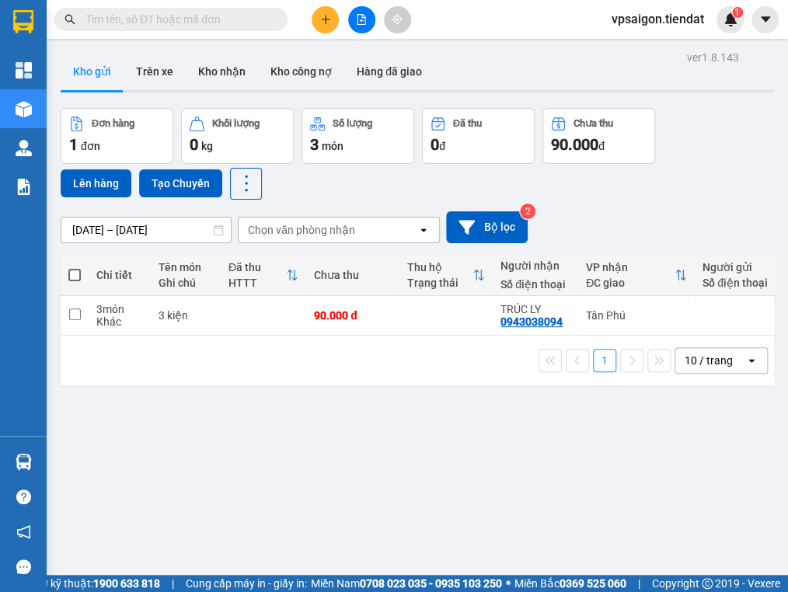
click at [369, 451] on div "ver 1.8.143 Kho gửi Trên xe Kho nhận Kho công nợ Hàng đã giao Đơn hàng 1 đơn Kh…" at bounding box center [417, 343] width 726 height 592
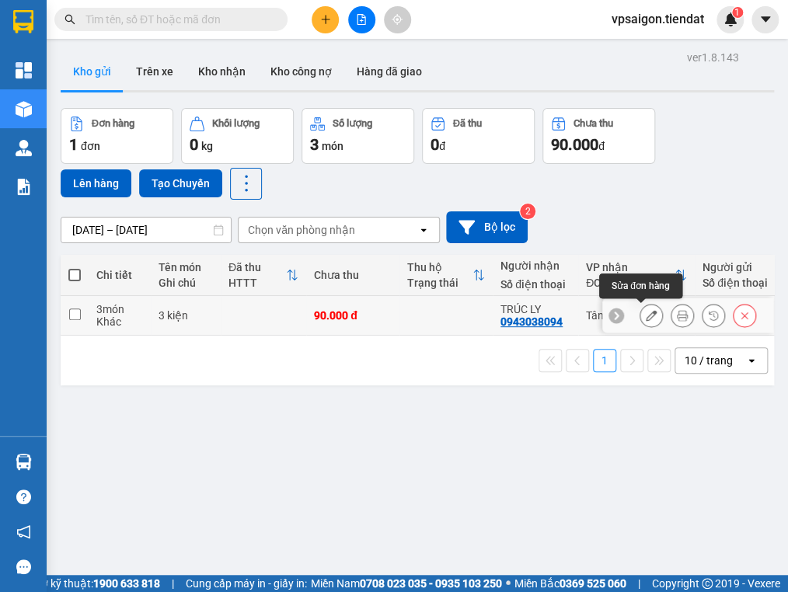
click at [639, 312] on button at bounding box center [651, 315] width 22 height 27
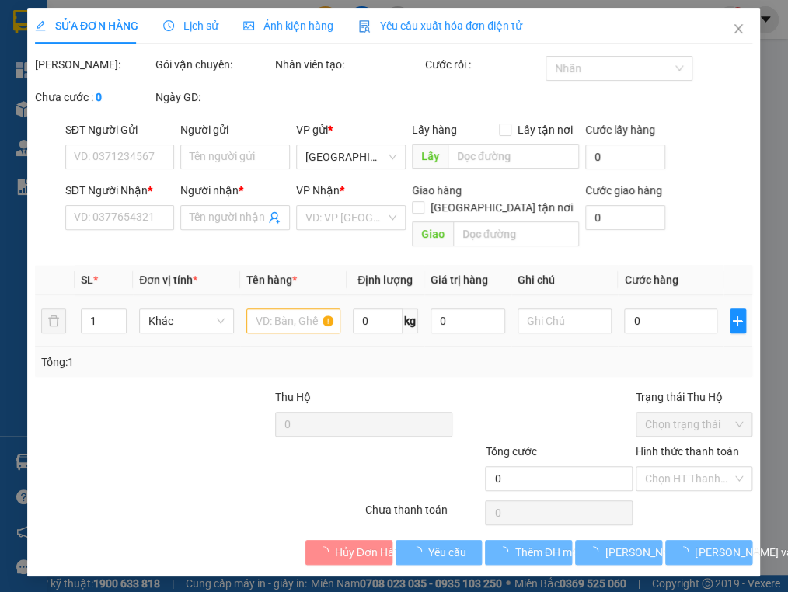
type input "0943038094"
type input "TRÚC LY"
type input "90.000"
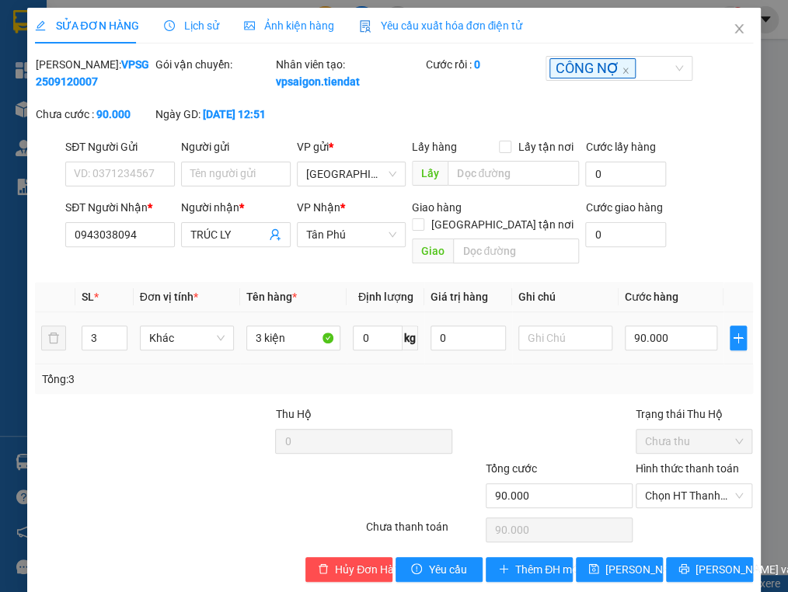
click at [639, 336] on td at bounding box center [738, 338] width 29 height 52
click at [639, 342] on span "plus" at bounding box center [738, 338] width 15 height 12
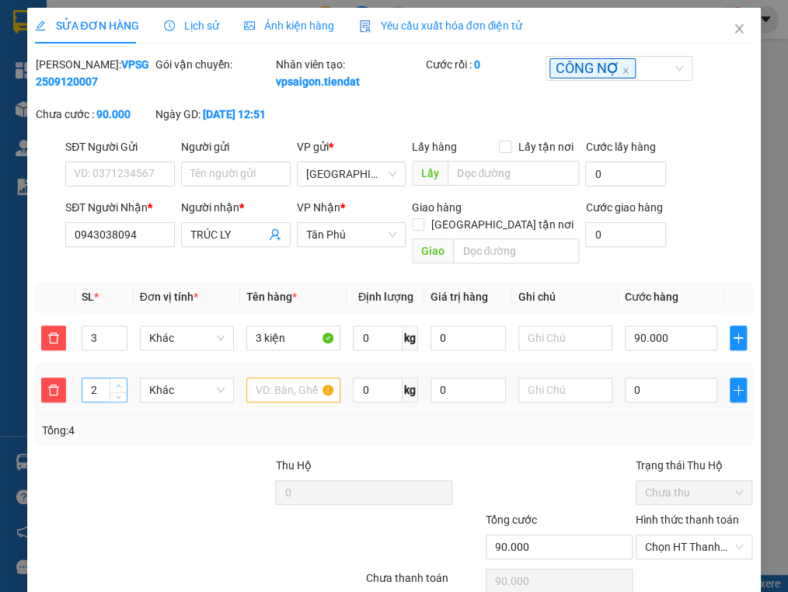
click at [118, 382] on span "up" at bounding box center [118, 386] width 9 height 9
type input "3"
click at [118, 382] on span "up" at bounding box center [118, 386] width 9 height 9
click at [281, 389] on input "text" at bounding box center [293, 390] width 94 height 25
type input "3 kiện"
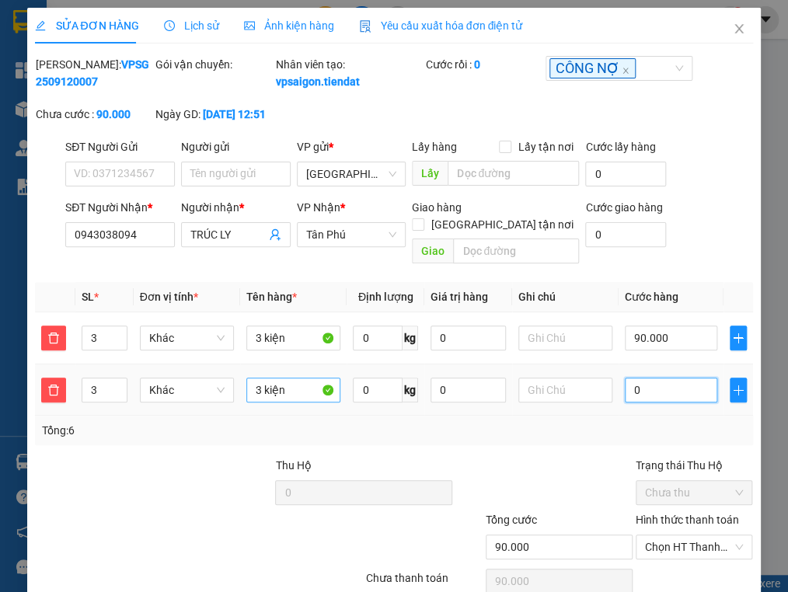
type input "90.009"
type input "9"
type input "90.090"
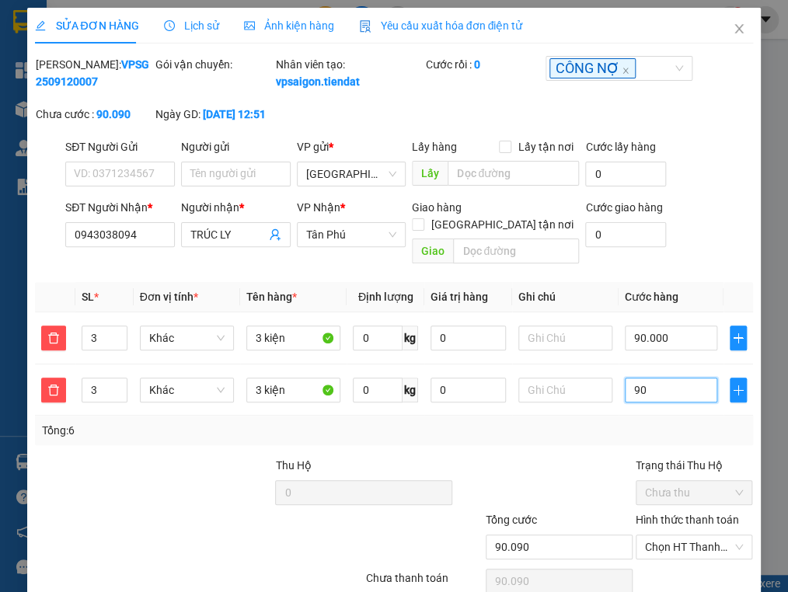
type input "90"
type input "180.000"
type input "90.000"
click at [475, 452] on div "Total Paid Fee 0 Total UnPaid Fee 90.000 Cash Collection Total Fee Mã ĐH: VPSG2…" at bounding box center [393, 344] width 717 height 577
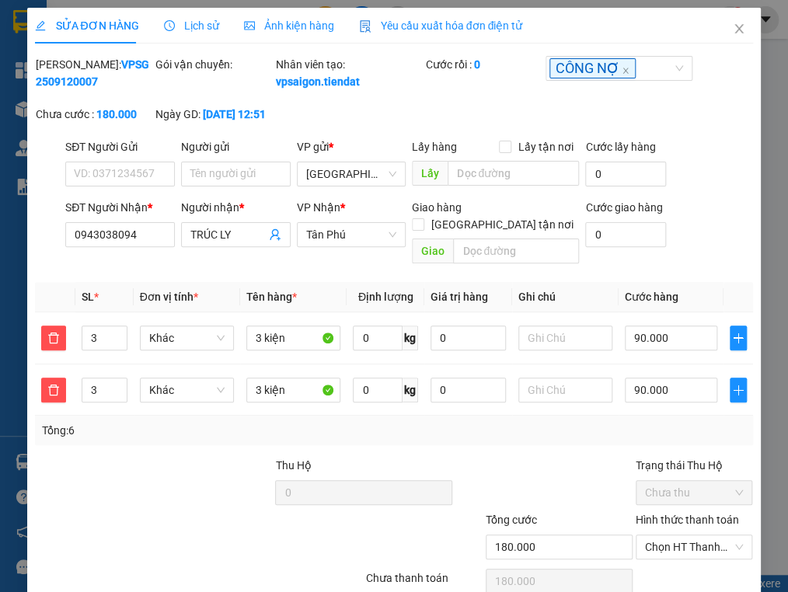
scroll to position [72, 0]
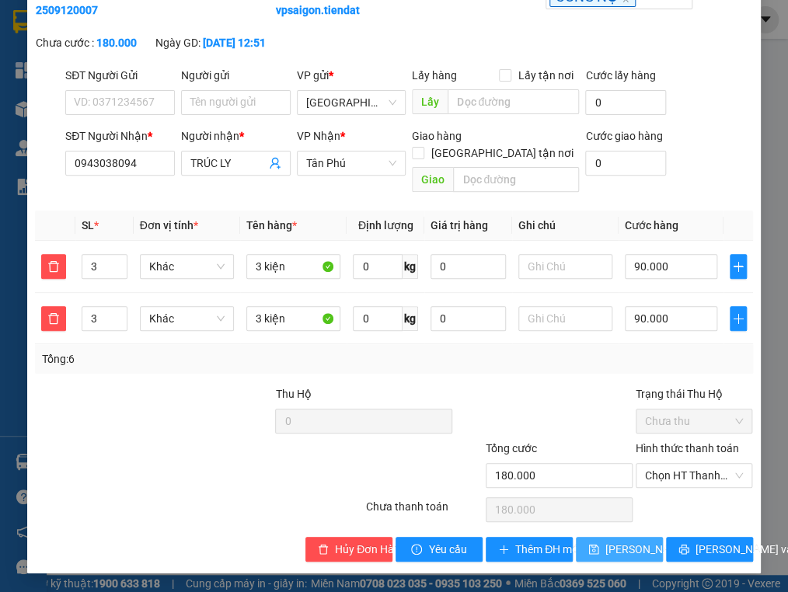
click at [610, 541] on span "Lưu thay đổi" at bounding box center [667, 549] width 124 height 17
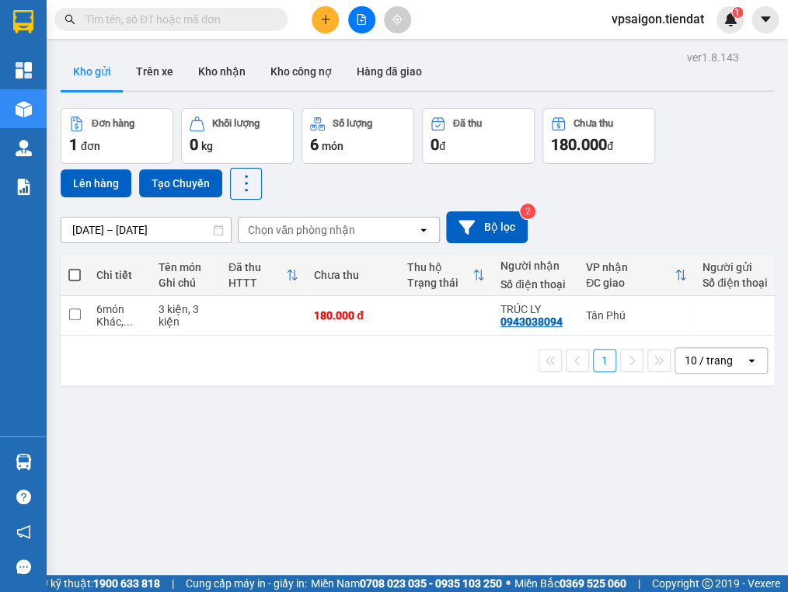
scroll to position [89, 0]
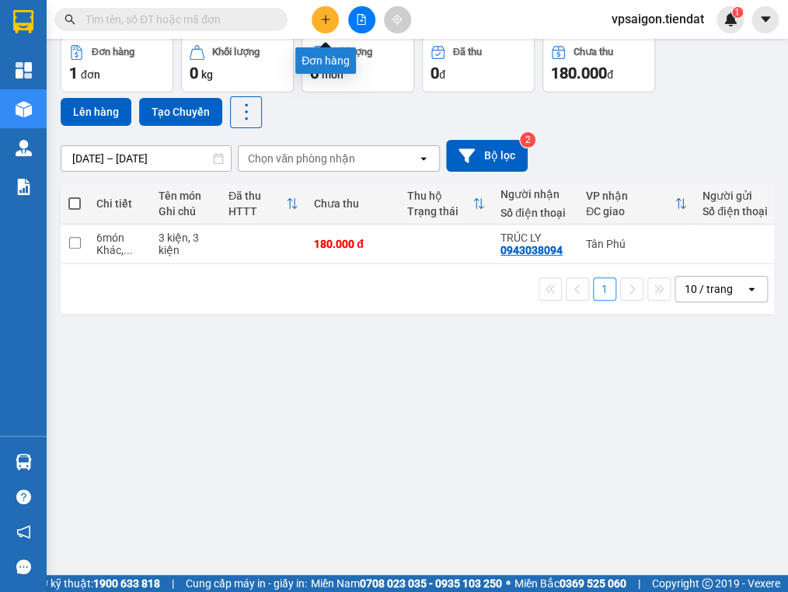
click at [312, 19] on button at bounding box center [325, 19] width 27 height 27
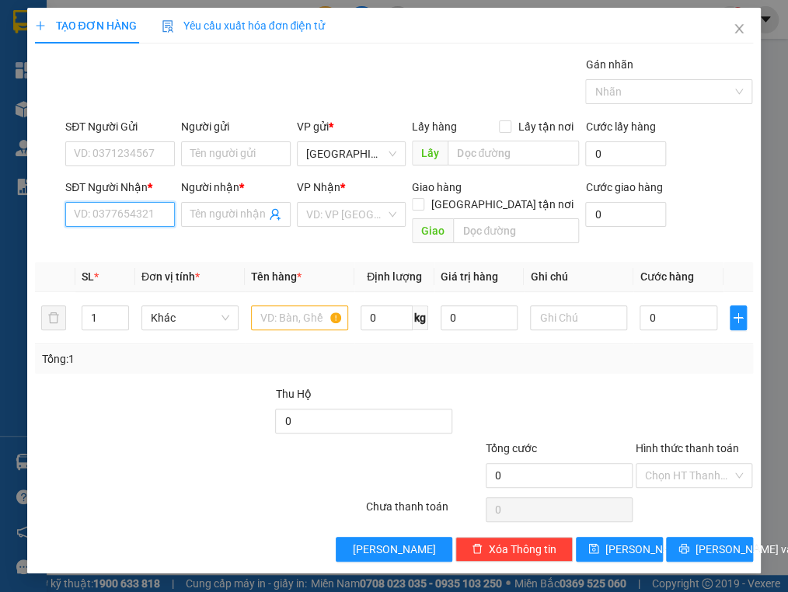
click at [104, 212] on input "SĐT Người Nhận *" at bounding box center [120, 214] width 110 height 25
type input "0974395124"
click at [117, 239] on div "Transit Pickup Surcharge Ids Transit Deliver Surcharge Ids Transit Deliver Surc…" at bounding box center [393, 309] width 717 height 506
click at [206, 206] on input "Người nhận *" at bounding box center [227, 214] width 75 height 17
type input "D"
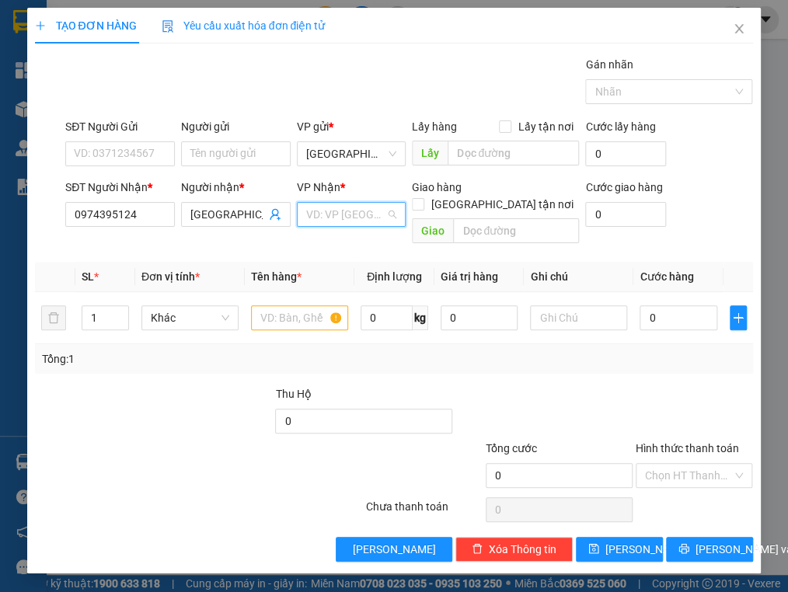
click at [361, 215] on input "search" at bounding box center [346, 214] width 80 height 23
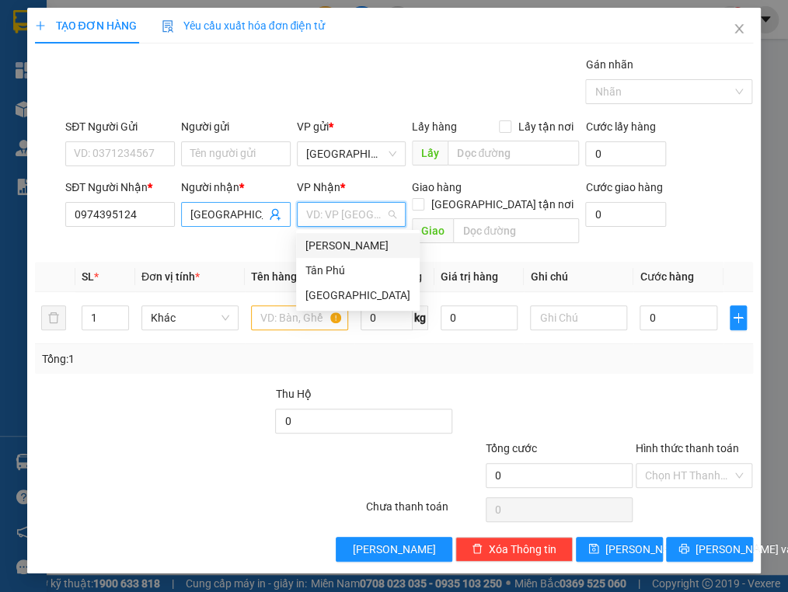
click at [255, 212] on input "Đông Nguyên" at bounding box center [227, 214] width 75 height 17
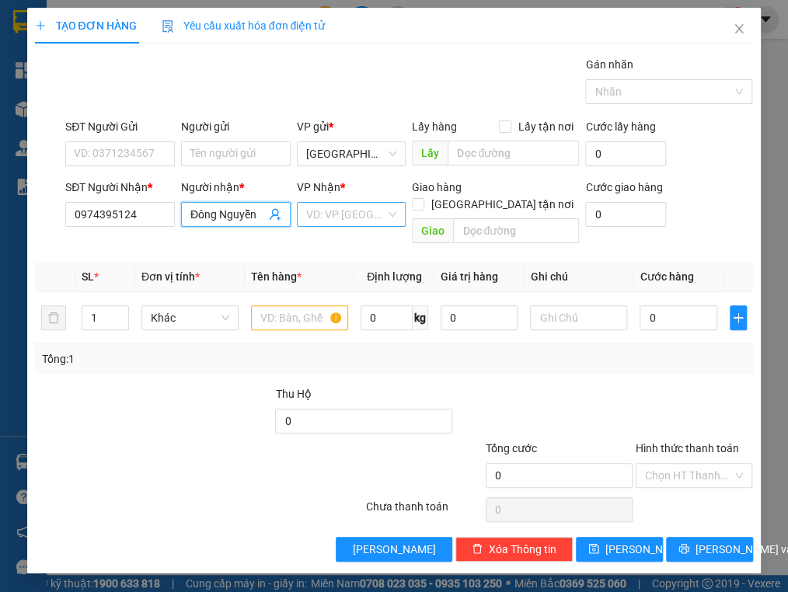
type input "Đông Nguyễn"
click at [325, 218] on input "search" at bounding box center [346, 214] width 80 height 23
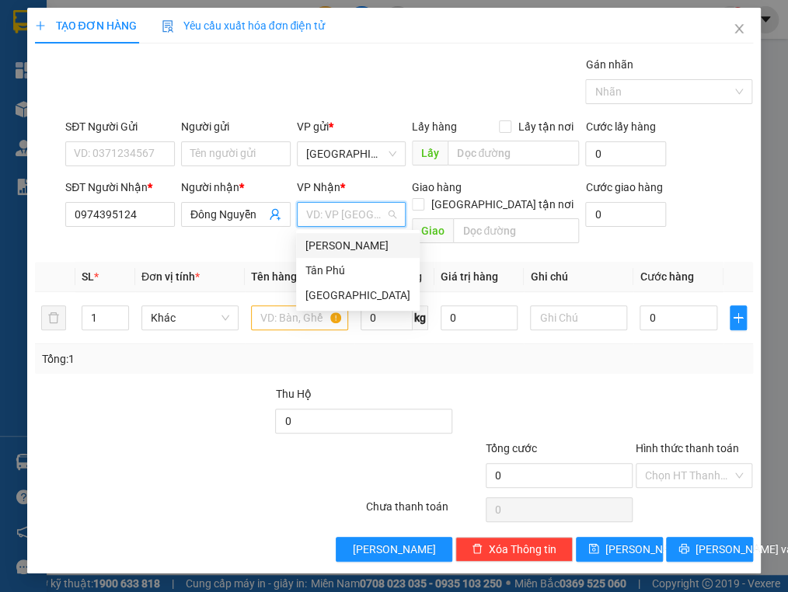
click at [351, 252] on div "[PERSON_NAME]" at bounding box center [357, 245] width 105 height 17
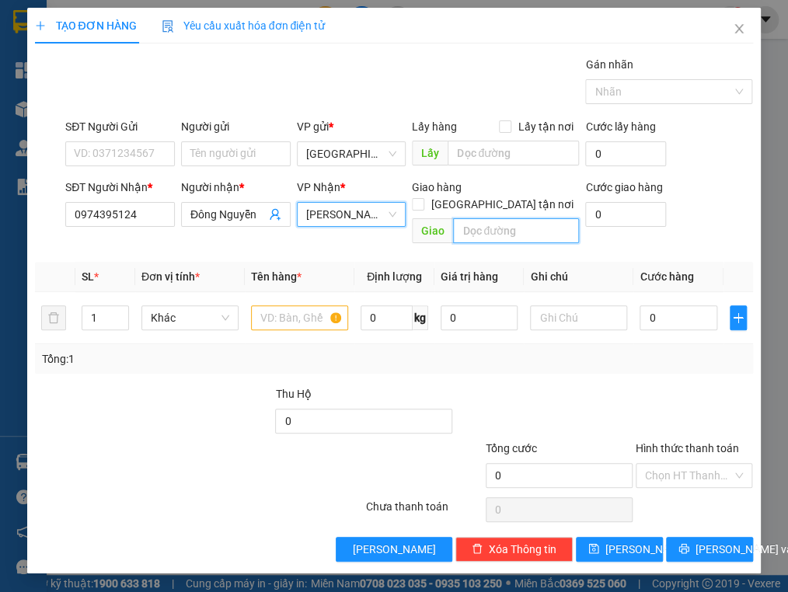
click at [466, 218] on input "text" at bounding box center [516, 230] width 126 height 25
type input "t"
type input "tam phước"
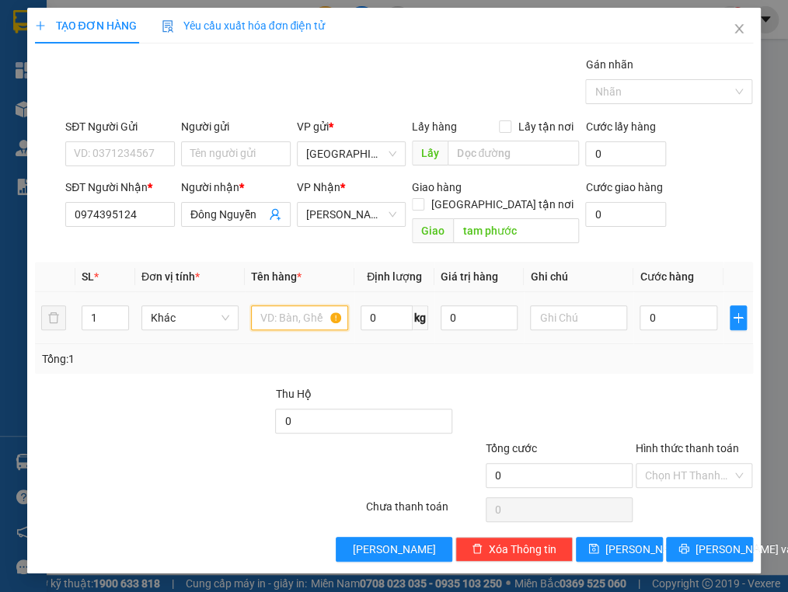
click at [284, 305] on input "text" at bounding box center [299, 317] width 97 height 25
type input "1 thùng"
click at [124, 214] on input "0974395124" at bounding box center [120, 214] width 110 height 25
click at [239, 360] on div "Transit Pickup Surcharge Ids Transit Deliver Surcharge Ids Transit Deliver Surc…" at bounding box center [393, 309] width 717 height 506
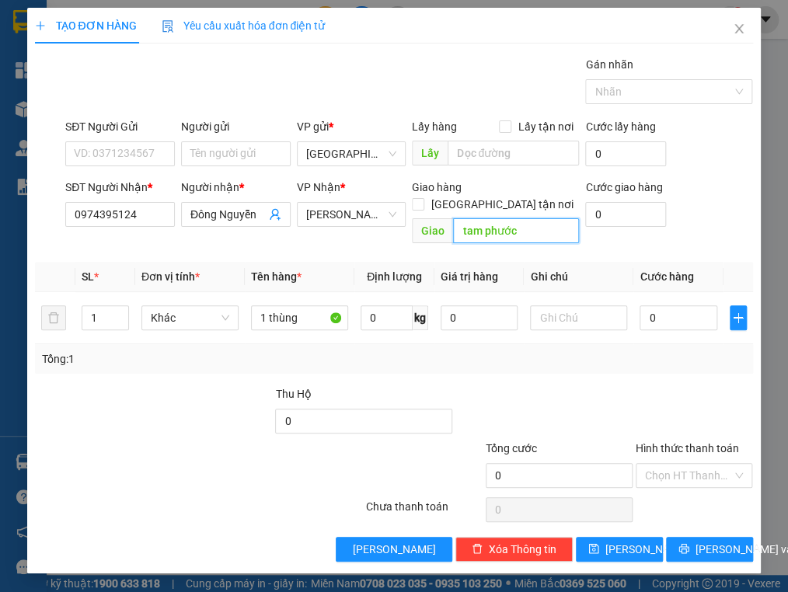
click at [531, 218] on input "tam phước" at bounding box center [516, 230] width 126 height 25
click at [180, 408] on div at bounding box center [214, 413] width 120 height 54
click at [639, 305] on input "0" at bounding box center [678, 317] width 77 height 25
drag, startPoint x: 268, startPoint y: 337, endPoint x: 615, endPoint y: 330, distance: 346.7
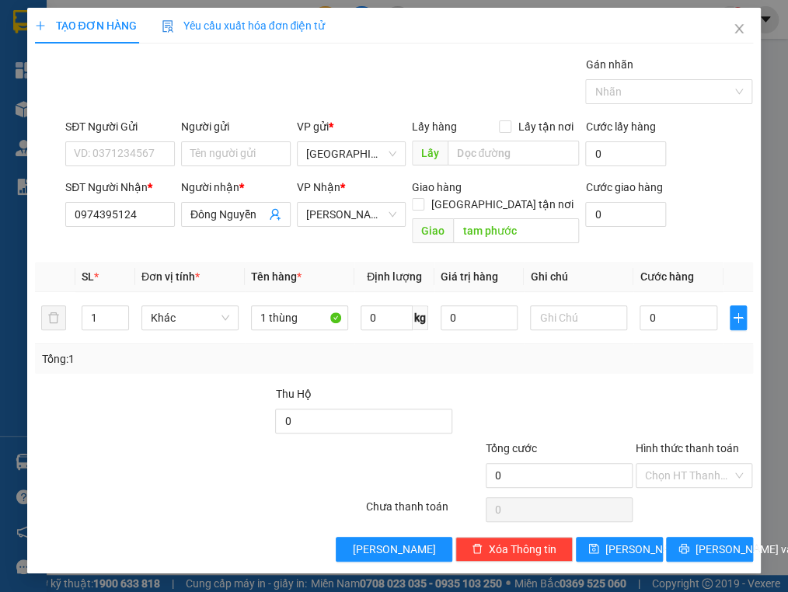
click at [269, 351] on div "Tổng: 1" at bounding box center [173, 359] width 264 height 17
click at [639, 305] on input "0" at bounding box center [678, 317] width 77 height 25
type input "1"
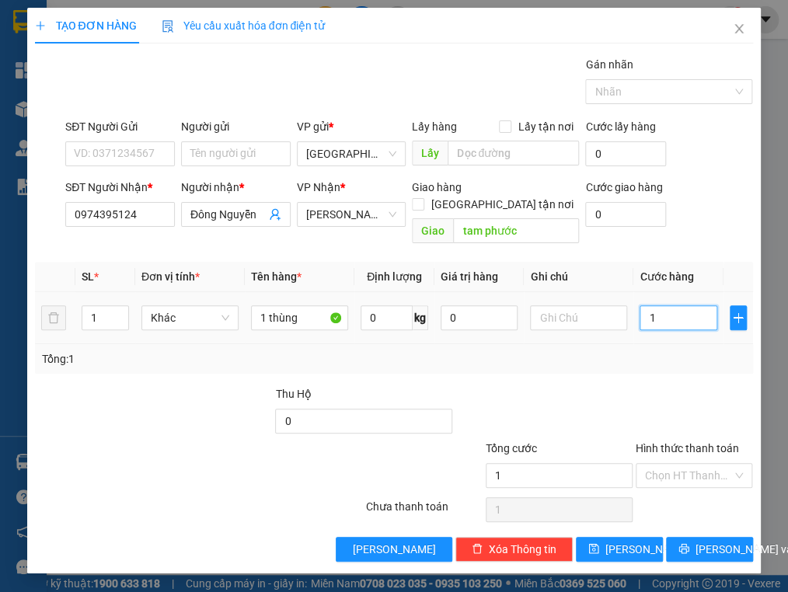
type input "10"
type input "100"
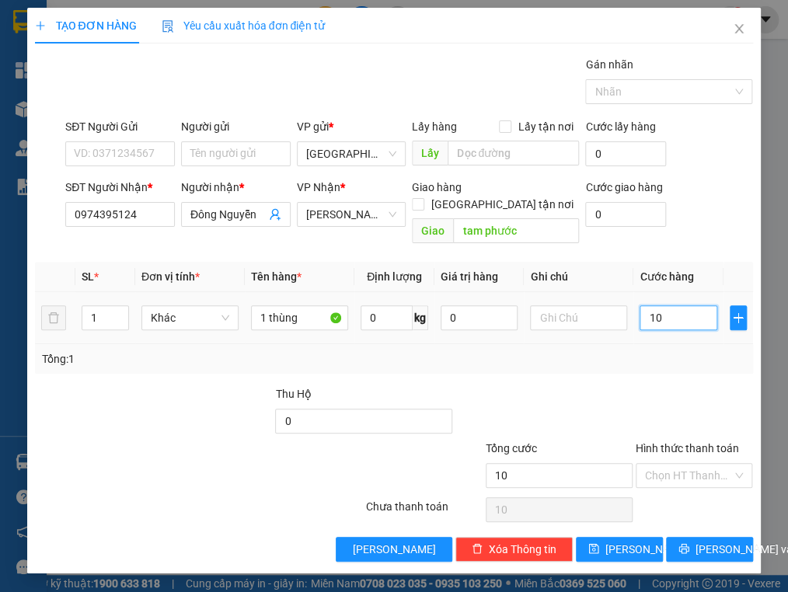
type input "100"
type input "100.000"
click at [639, 351] on div "Tổng: 1" at bounding box center [393, 359] width 705 height 17
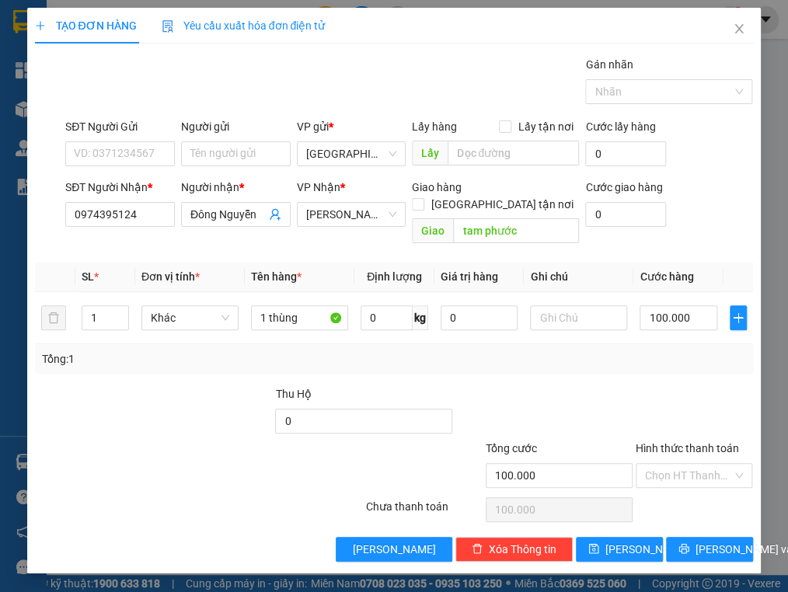
click at [281, 351] on div "Tổng: 1" at bounding box center [393, 359] width 717 height 30
click at [639, 537] on button "[PERSON_NAME] và In" at bounding box center [709, 549] width 87 height 25
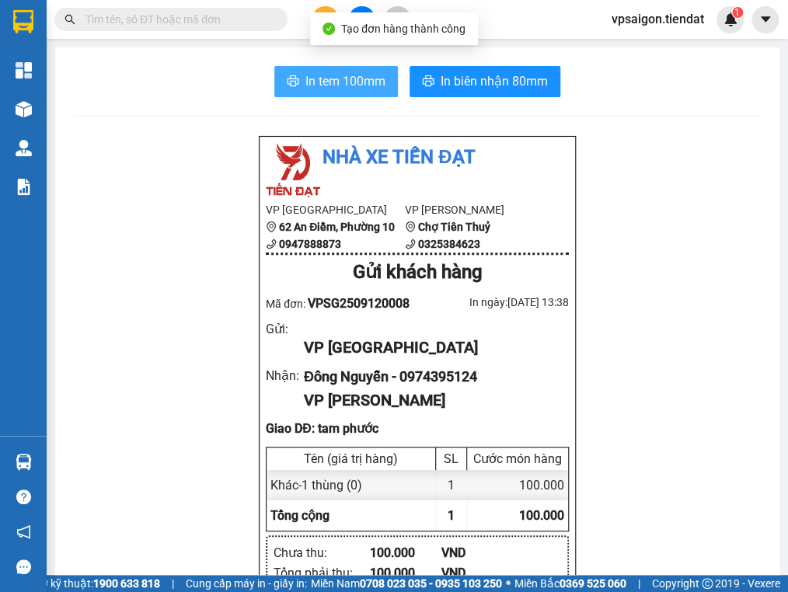
click at [340, 86] on span "In tem 100mm" at bounding box center [345, 81] width 80 height 19
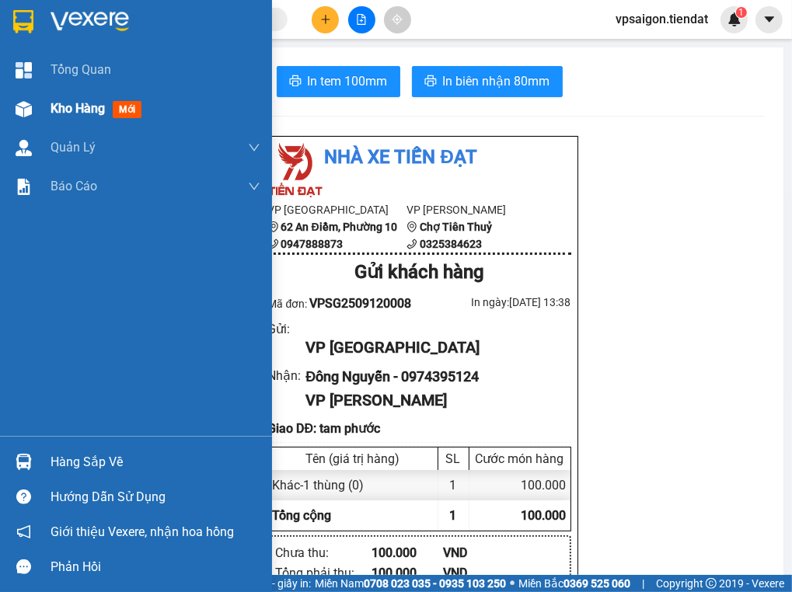
click at [47, 111] on div "Kho hàng mới" at bounding box center [136, 108] width 272 height 39
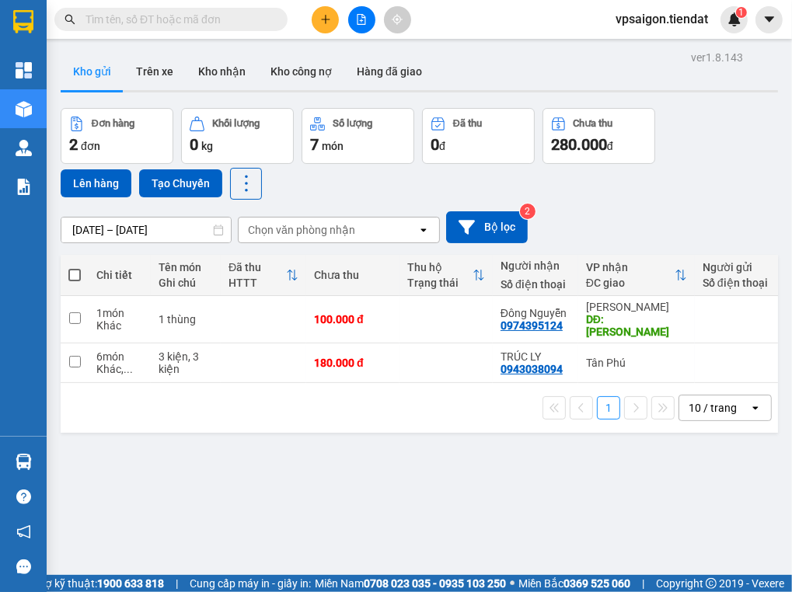
click at [323, 16] on icon "plus" at bounding box center [325, 19] width 11 height 11
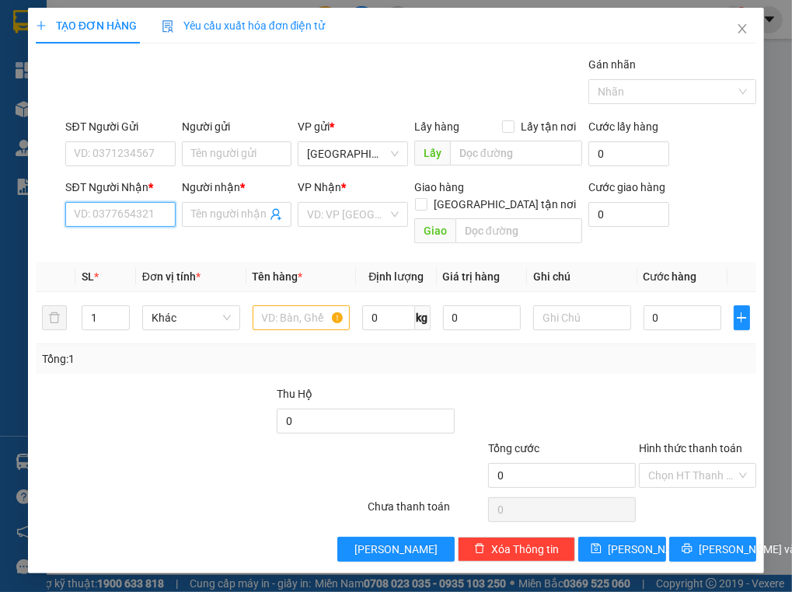
click at [118, 211] on input "SĐT Người Nhận *" at bounding box center [120, 214] width 110 height 25
click at [147, 234] on div "0395466103 - Bảy" at bounding box center [121, 244] width 110 height 25
type input "0395466103"
type input "Bảy"
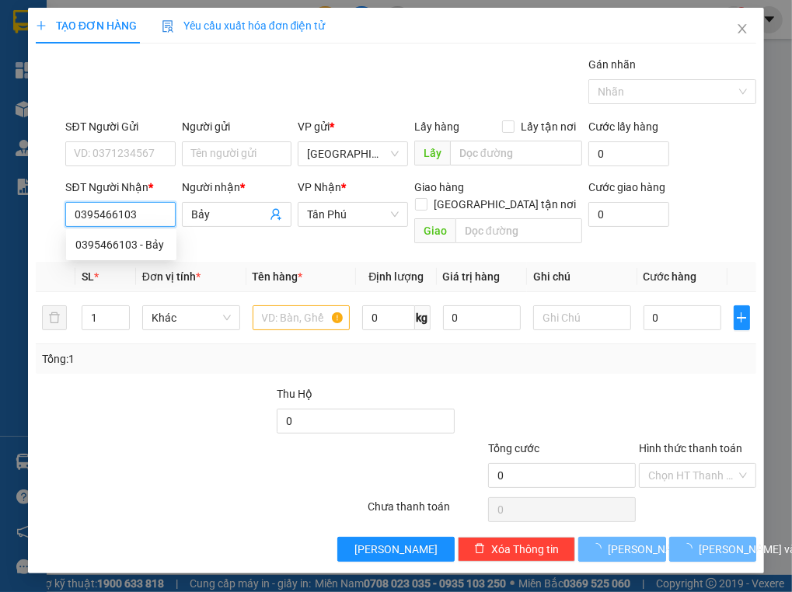
type input "30.000"
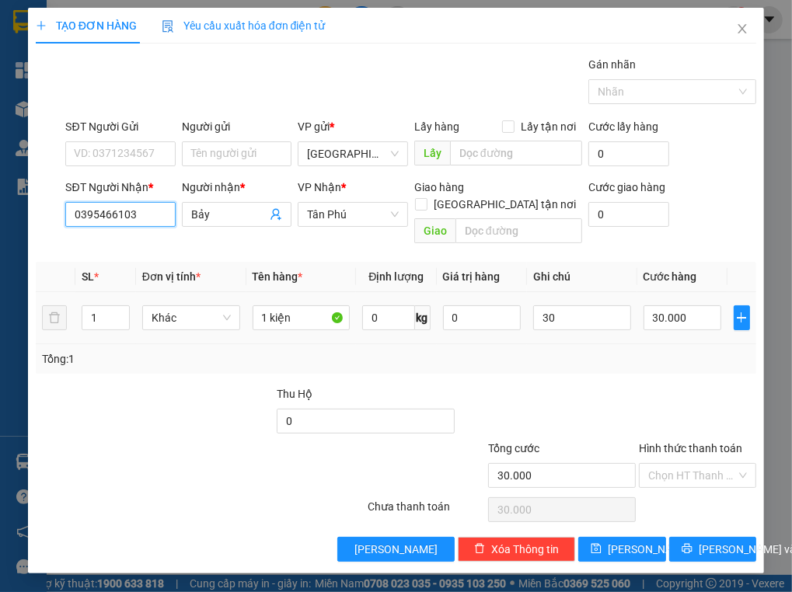
type input "0395466103"
click at [639, 302] on div "30.000" at bounding box center [683, 317] width 78 height 31
click at [639, 305] on input "30.000" at bounding box center [683, 317] width 78 height 25
type input "4"
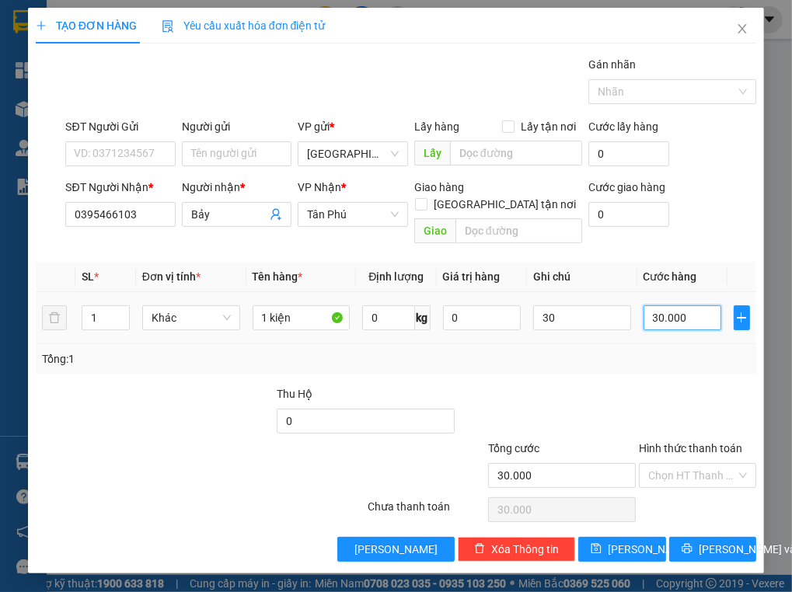
type input "4"
type input "40"
type input "40.000"
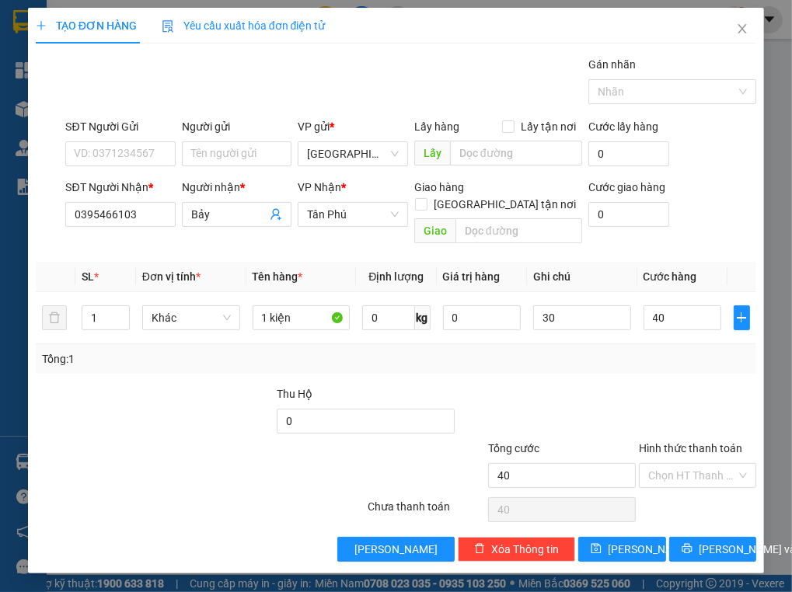
type input "40.000"
click at [639, 351] on div "Tổng: 1" at bounding box center [396, 359] width 709 height 17
click at [119, 215] on input "0395466103" at bounding box center [120, 214] width 110 height 25
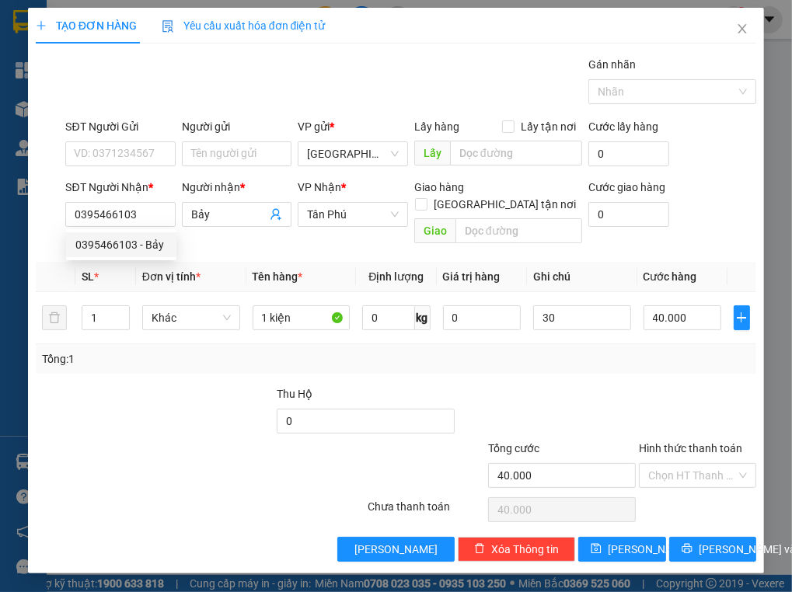
click at [132, 351] on div "Tổng: 1" at bounding box center [396, 359] width 721 height 30
click at [639, 541] on button "[PERSON_NAME] và In" at bounding box center [712, 549] width 87 height 25
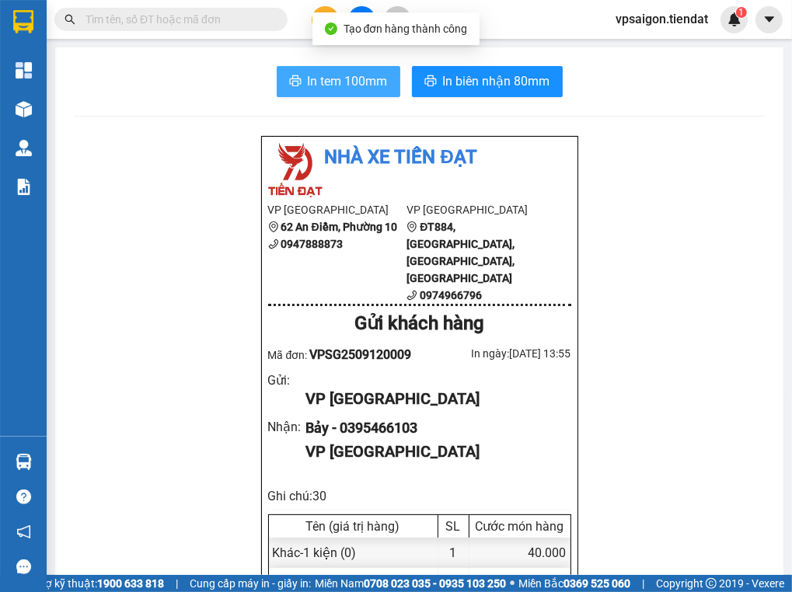
click at [347, 96] on button "In tem 100mm" at bounding box center [339, 81] width 124 height 31
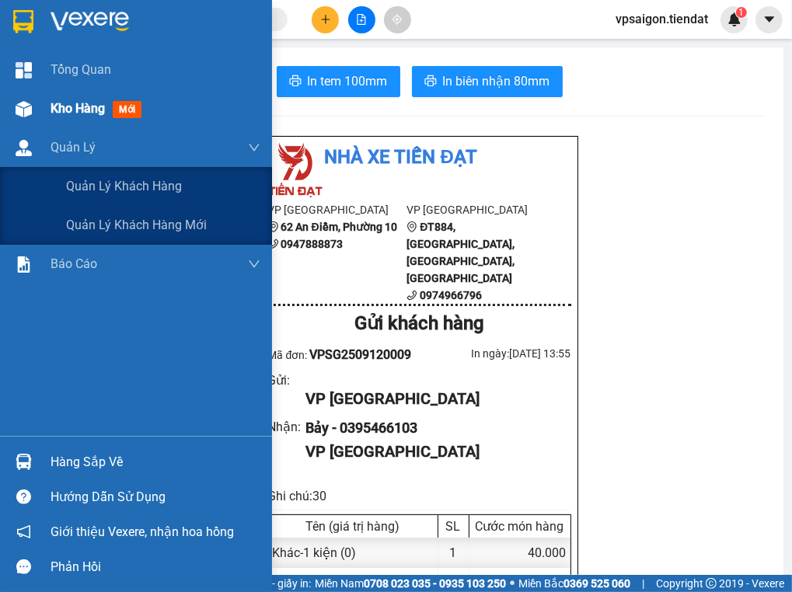
click at [65, 112] on span "Kho hàng" at bounding box center [78, 108] width 54 height 15
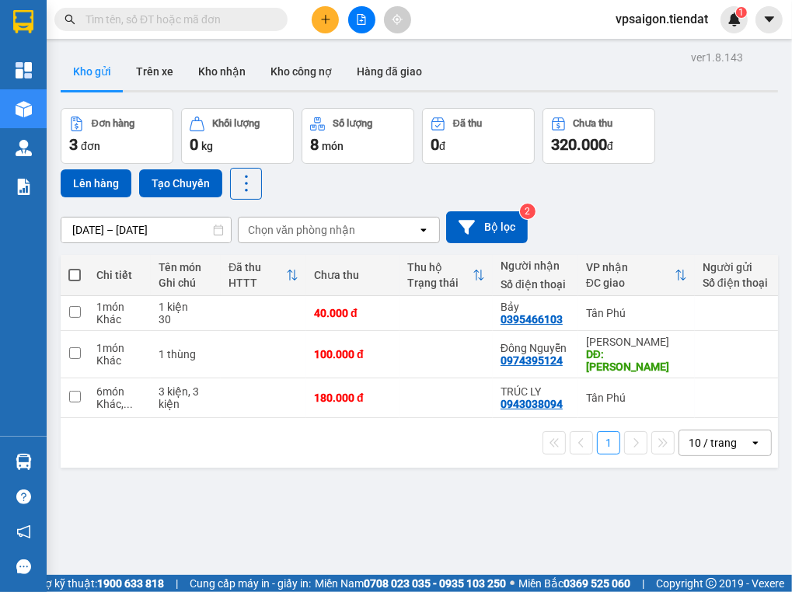
click at [233, 459] on div "1 10 / trang open" at bounding box center [419, 443] width 717 height 50
click at [330, 12] on button at bounding box center [325, 19] width 27 height 27
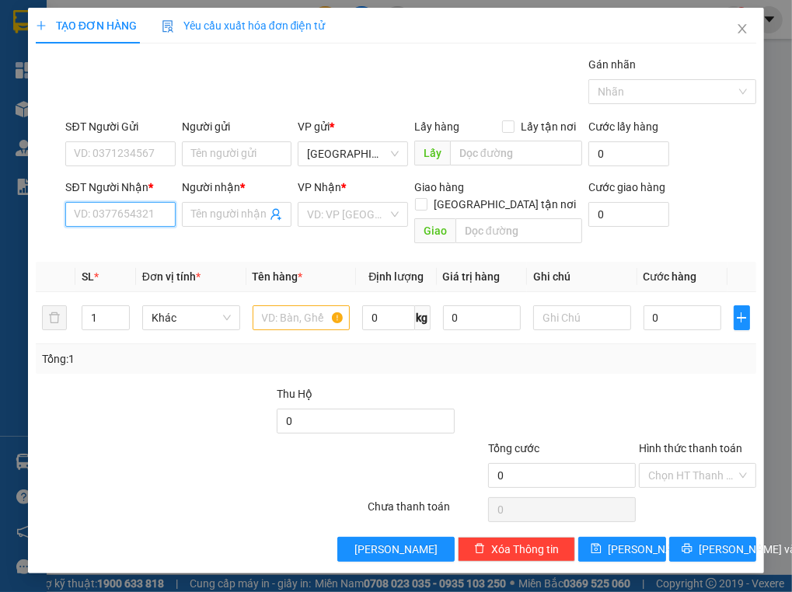
click at [134, 211] on input "SĐT Người Nhận *" at bounding box center [120, 214] width 110 height 25
type input "0917886831"
click at [152, 239] on div "0917886831 - diểm kiêu" at bounding box center [132, 244] width 115 height 17
type input "diểm kiêu"
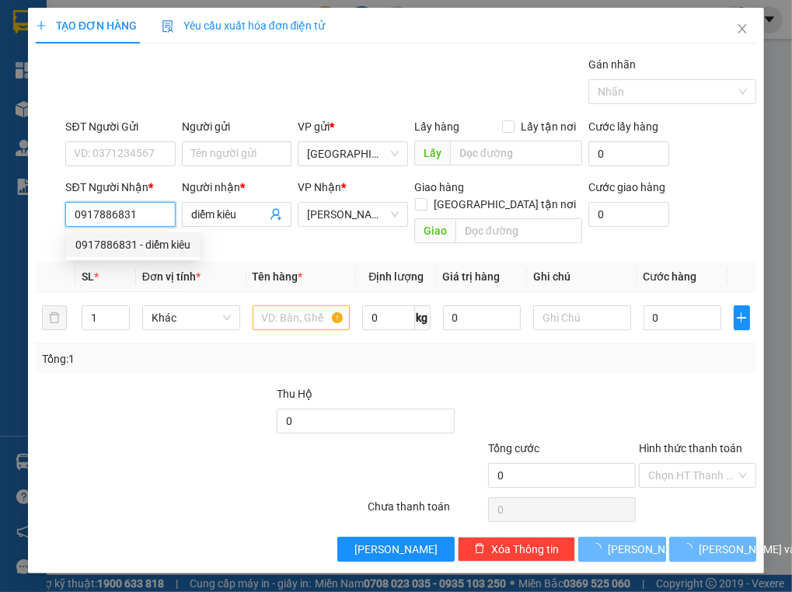
type input "40.000"
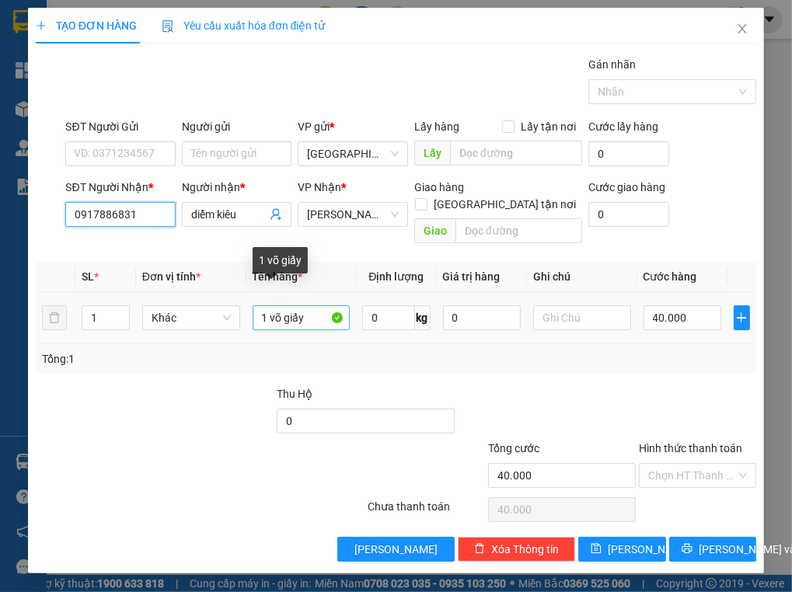
type input "0917886831"
click at [311, 305] on input "1 võ giấy" at bounding box center [302, 317] width 98 height 25
type input "1 hồ sơ"
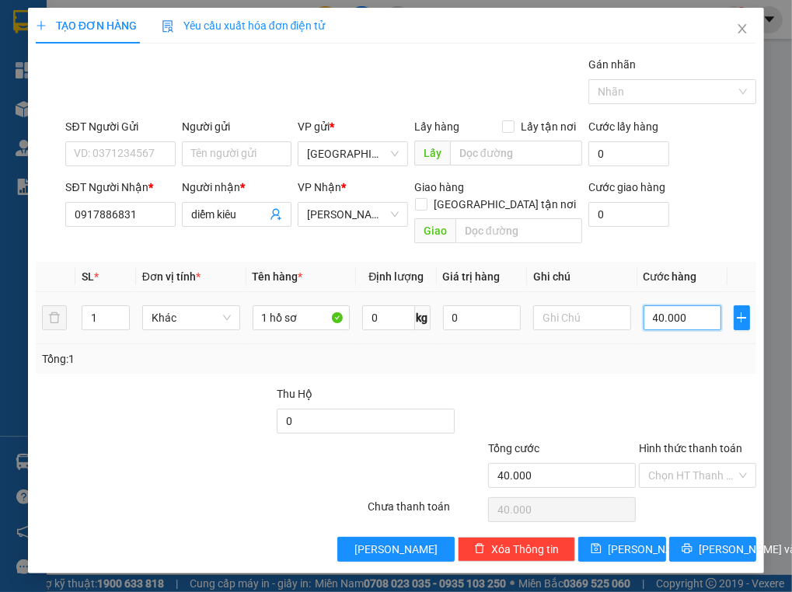
click at [706, 305] on input "40.000" at bounding box center [683, 317] width 78 height 25
type input "3"
type input "30"
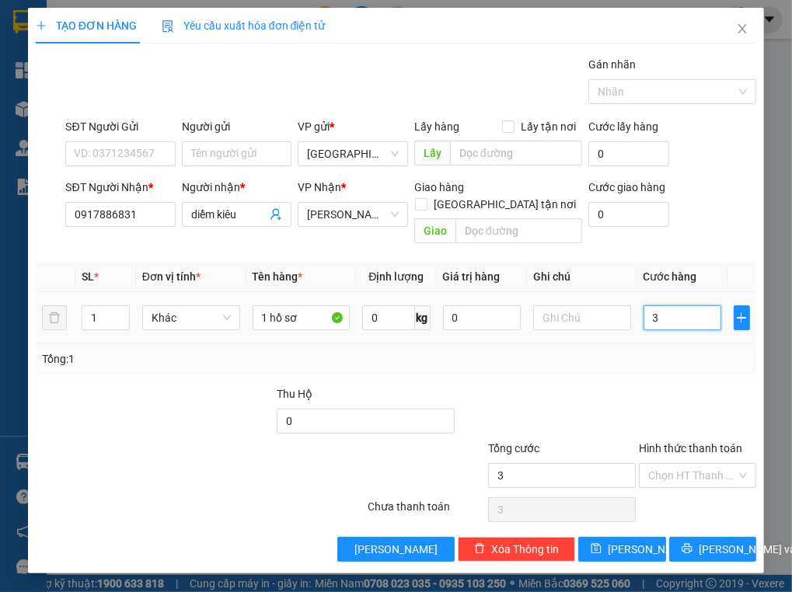
type input "30"
type input "30.000"
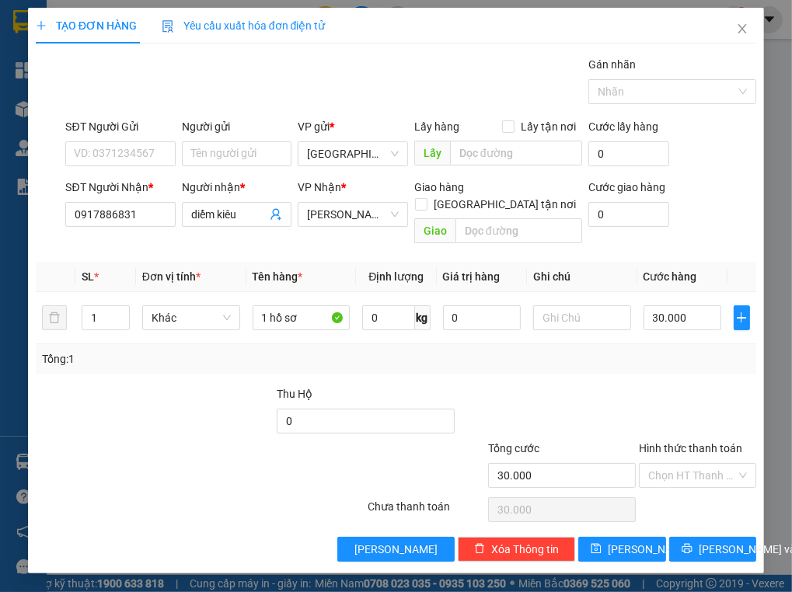
click at [668, 353] on div "Tổng: 1" at bounding box center [396, 359] width 721 height 30
click at [730, 464] on input "Hình thức thanh toán" at bounding box center [692, 475] width 88 height 23
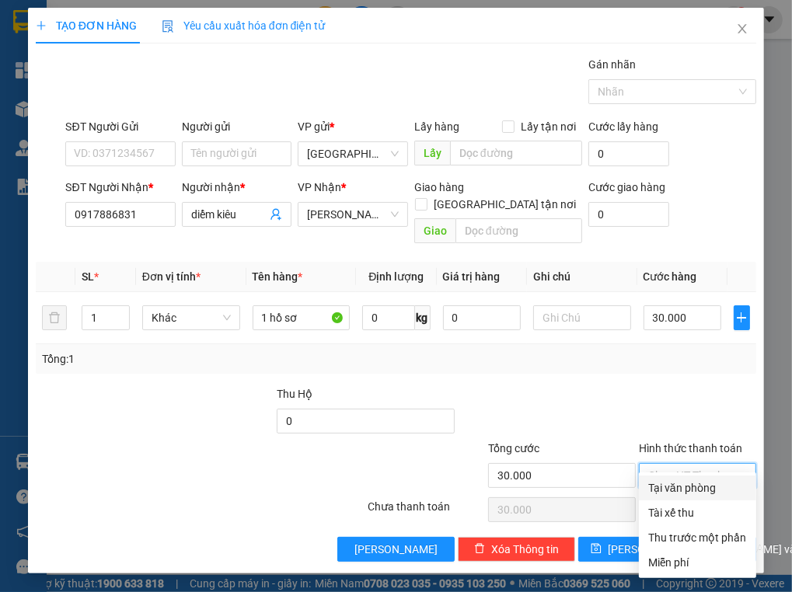
click at [687, 488] on div "Tại văn phòng" at bounding box center [697, 488] width 99 height 17
type input "0"
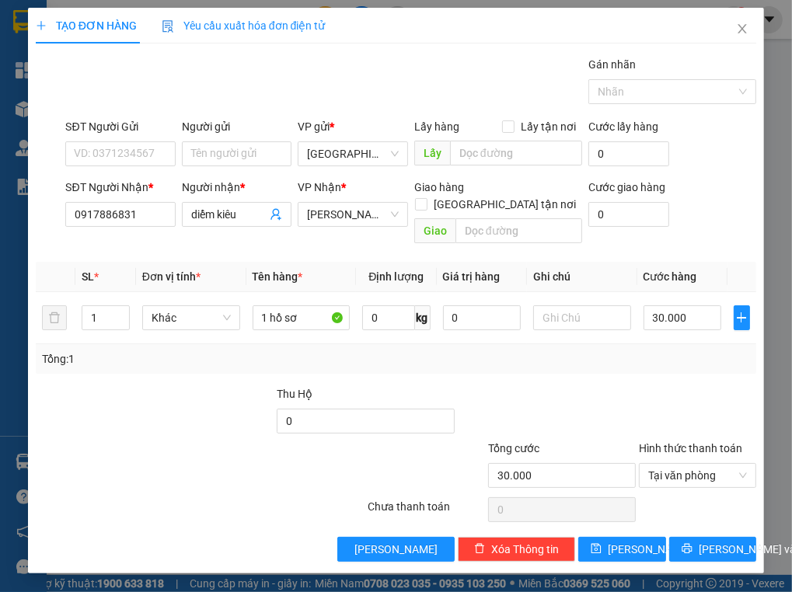
click at [626, 398] on div at bounding box center [546, 413] width 181 height 54
click at [199, 351] on div "Tổng: 1" at bounding box center [396, 359] width 721 height 30
click at [128, 199] on div "SĐT Người Nhận *" at bounding box center [120, 190] width 110 height 23
click at [137, 215] on input "0917886831" at bounding box center [120, 214] width 110 height 25
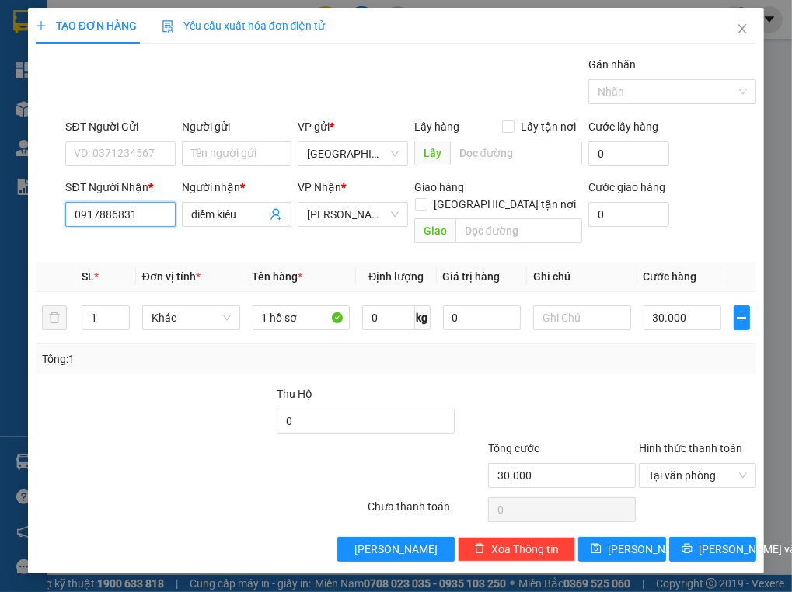
click at [137, 215] on input "0917886831" at bounding box center [120, 214] width 110 height 25
click at [33, 297] on div "TẠO ĐƠN HÀNG Yêu cầu xuất hóa đơn điện tử Transit Pickup Surcharge Ids Transit …" at bounding box center [396, 291] width 737 height 566
click at [257, 440] on div at bounding box center [305, 467] width 120 height 54
click at [724, 541] on span "[PERSON_NAME] và In" at bounding box center [753, 549] width 109 height 17
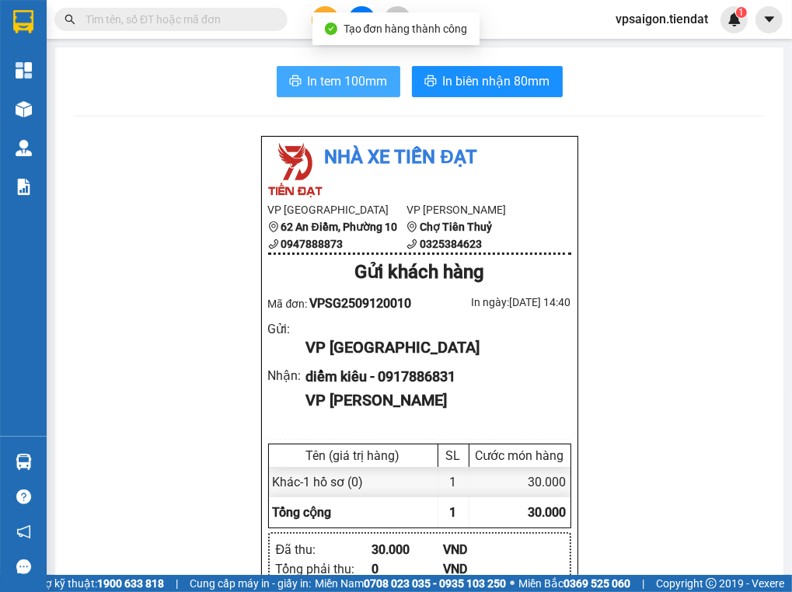
click at [320, 79] on span "In tem 100mm" at bounding box center [348, 81] width 80 height 19
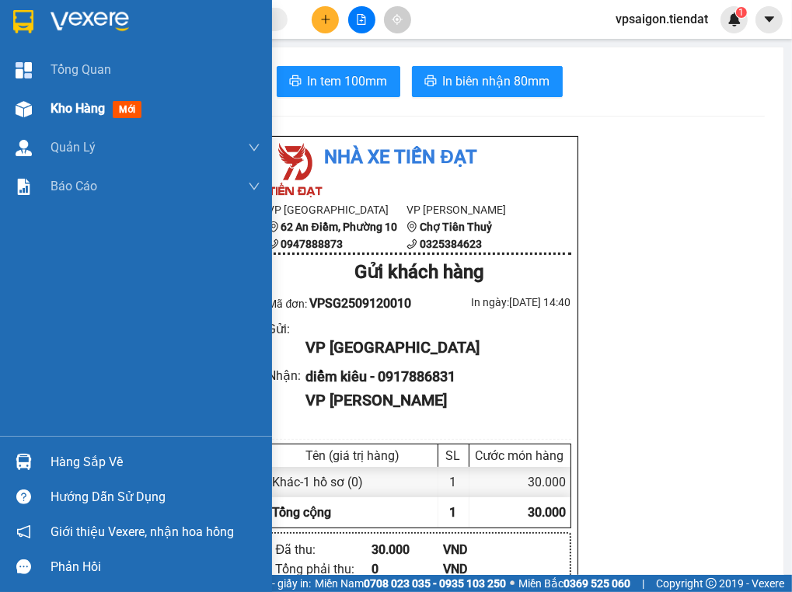
click at [44, 106] on div "Kho hàng mới" at bounding box center [136, 108] width 272 height 39
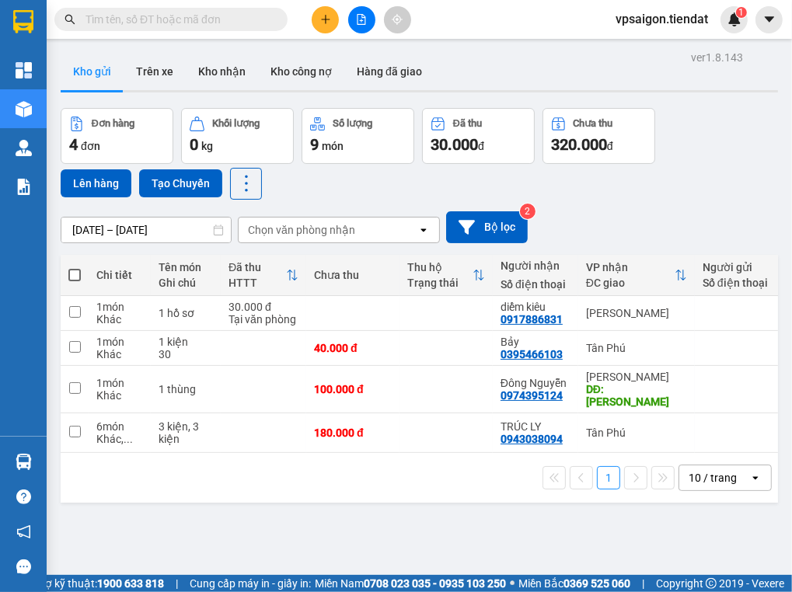
click at [354, 485] on div "1 10 / trang open" at bounding box center [419, 478] width 717 height 50
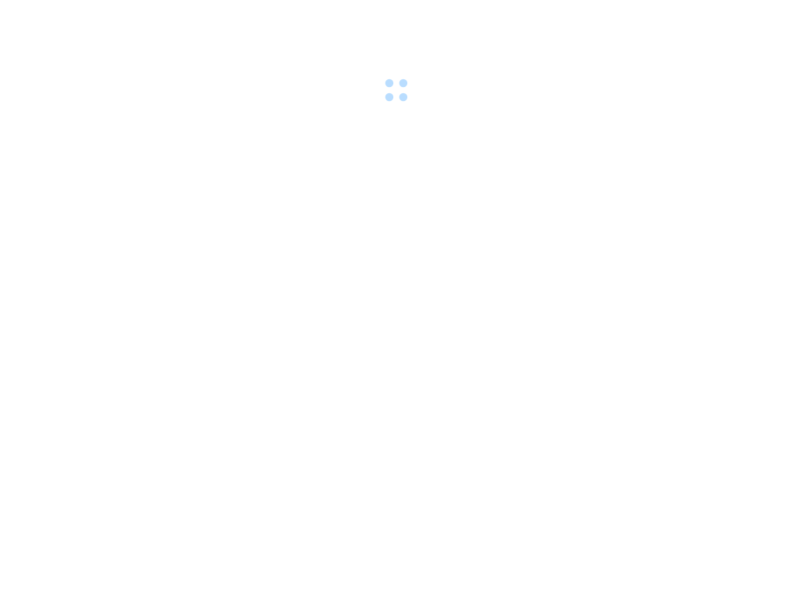
click at [218, 431] on body at bounding box center [396, 296] width 792 height 592
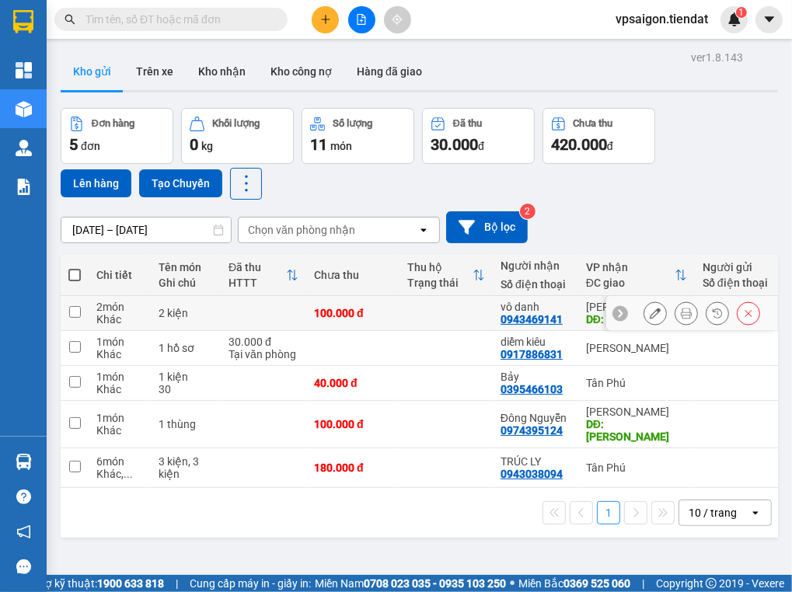
click at [681, 319] on icon at bounding box center [686, 313] width 11 height 11
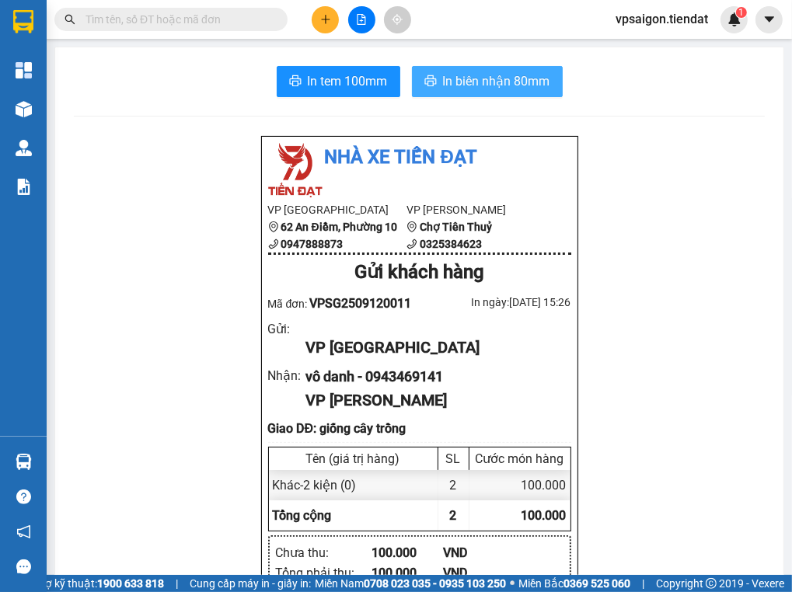
click at [469, 84] on span "In biên nhận 80mm" at bounding box center [496, 81] width 107 height 19
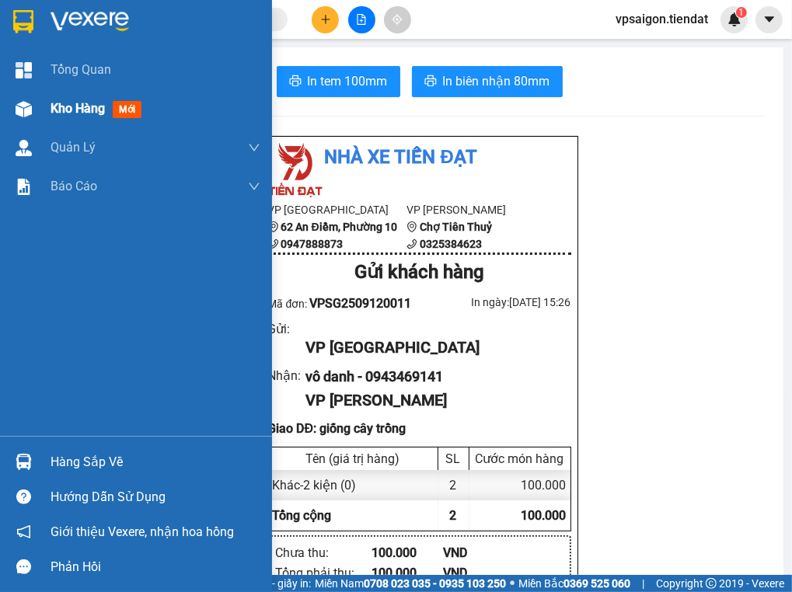
click at [97, 113] on span "Kho hàng" at bounding box center [78, 108] width 54 height 15
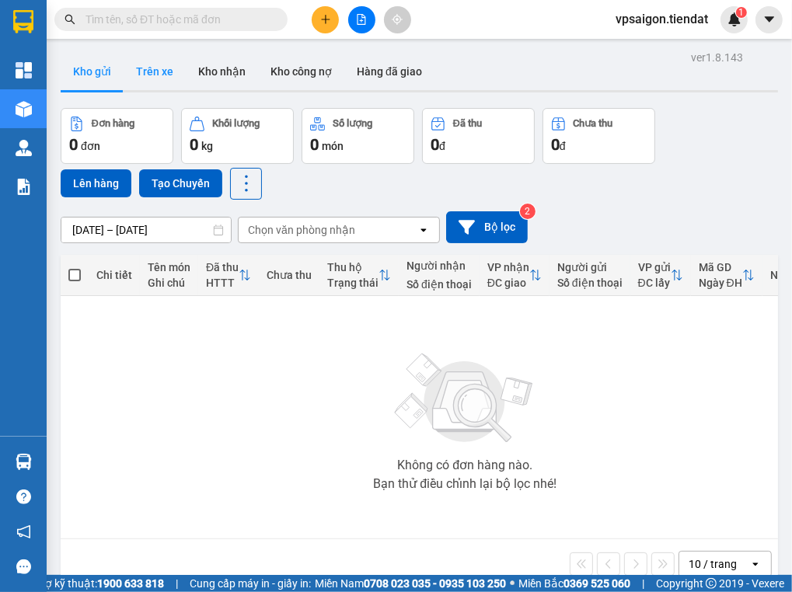
click at [152, 75] on button "Trên xe" at bounding box center [155, 71] width 62 height 37
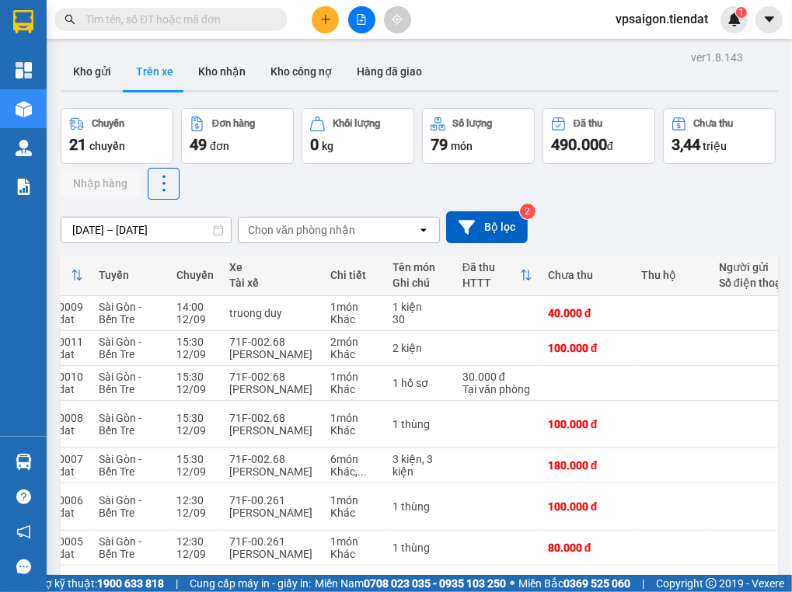
click at [79, 48] on div "ver 1.8.143 Kho gửi Trên xe Kho nhận Kho công nợ Hàng đã giao Chuyến 21 chuyến …" at bounding box center [419, 393] width 730 height 693
drag, startPoint x: 88, startPoint y: 64, endPoint x: 215, endPoint y: 82, distance: 128.7
click at [89, 64] on button "Kho gửi" at bounding box center [92, 71] width 63 height 37
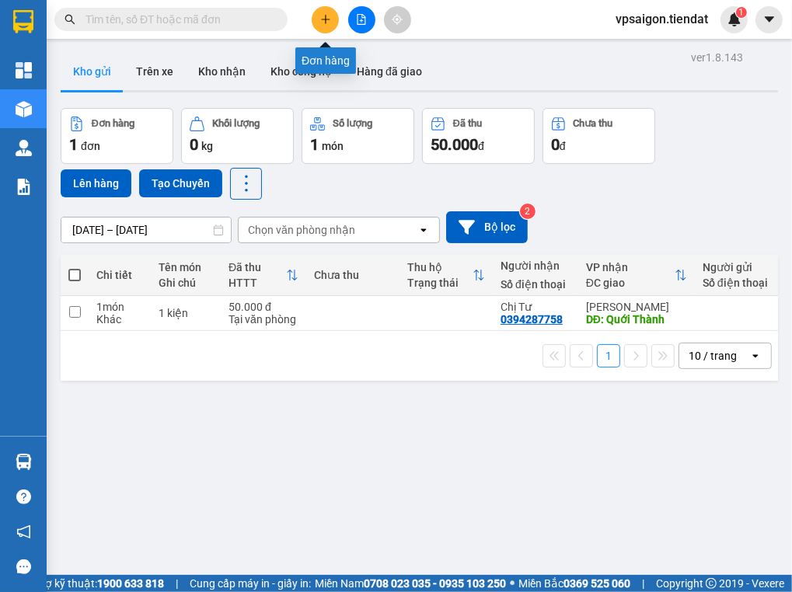
click at [327, 18] on icon "plus" at bounding box center [325, 19] width 11 height 11
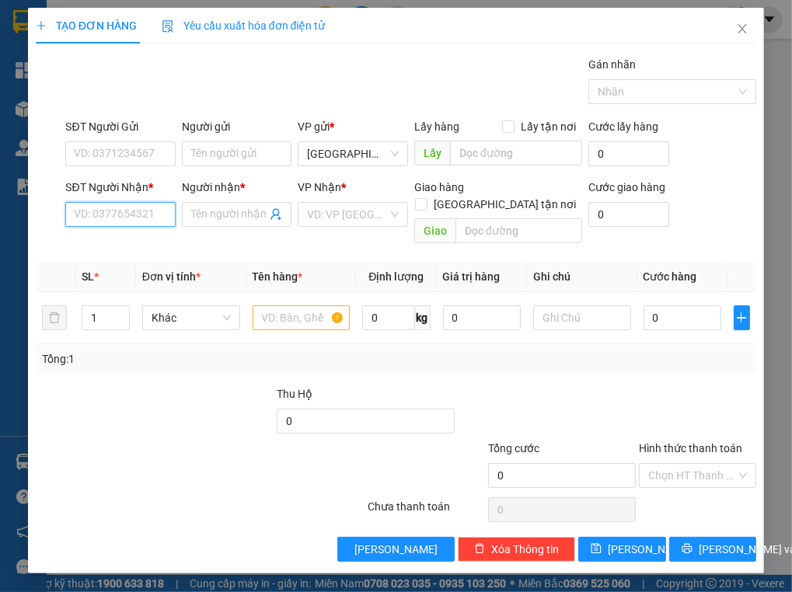
click at [104, 218] on input "SĐT Người Nhận *" at bounding box center [120, 214] width 110 height 25
click at [109, 211] on input "SĐT Người Nhận *" at bounding box center [120, 214] width 110 height 25
click at [186, 245] on div "0939427328 - vựa minh tuấn" at bounding box center [145, 244] width 140 height 17
type input "0939427328"
type input "vựa minh tuấn"
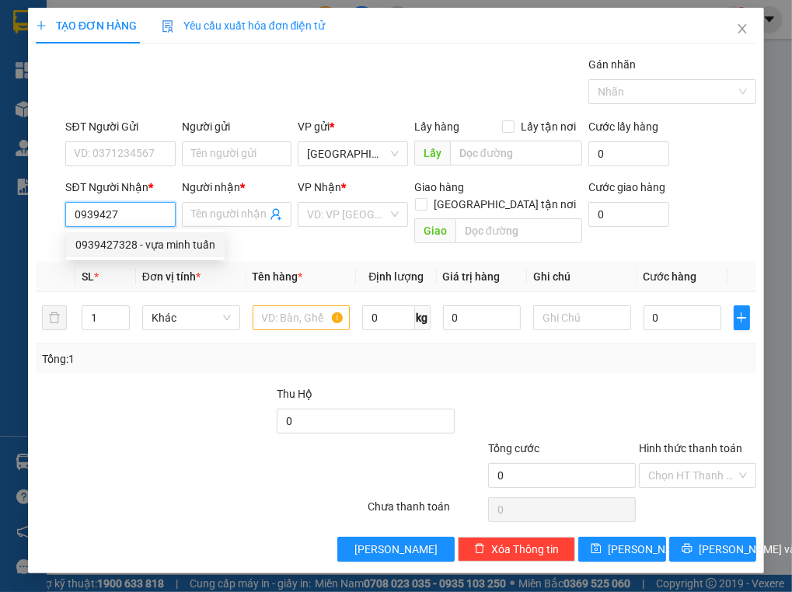
type input "vựa minh tuấn"
type input "30.000"
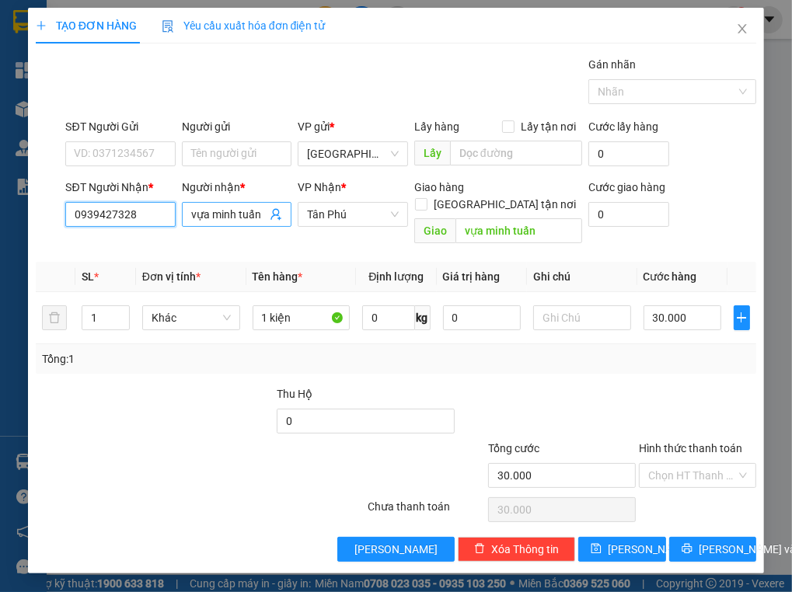
type input "0939427328"
click at [260, 215] on input "vựa minh tuấn" at bounding box center [228, 214] width 75 height 17
type input "v"
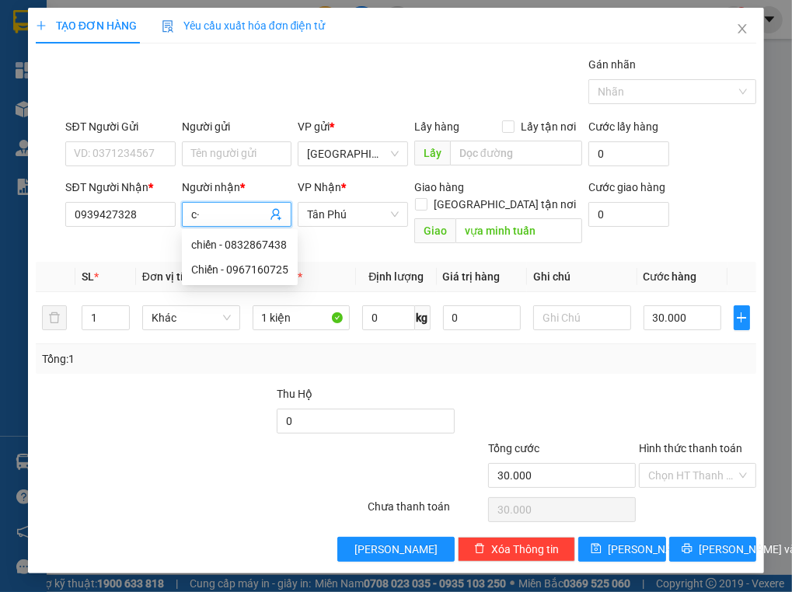
type input "c"
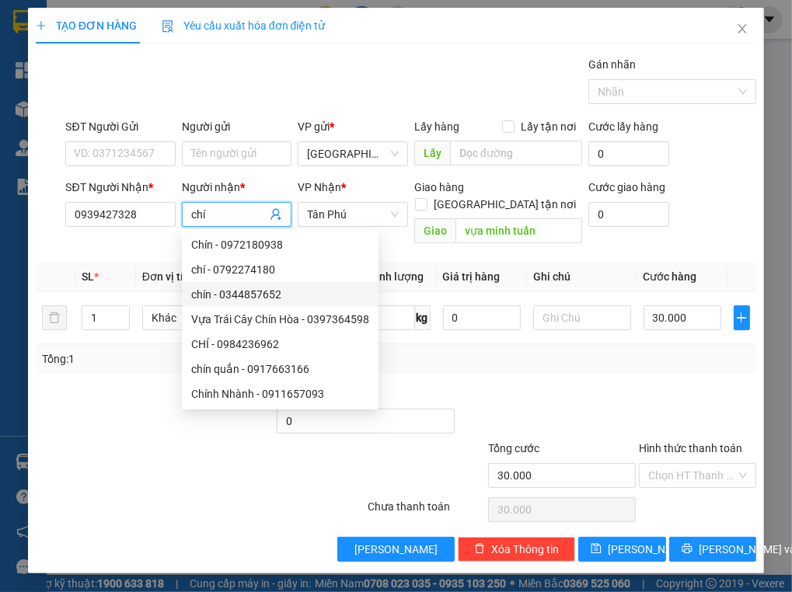
type input "chí"
click at [111, 440] on div at bounding box center [139, 467] width 211 height 54
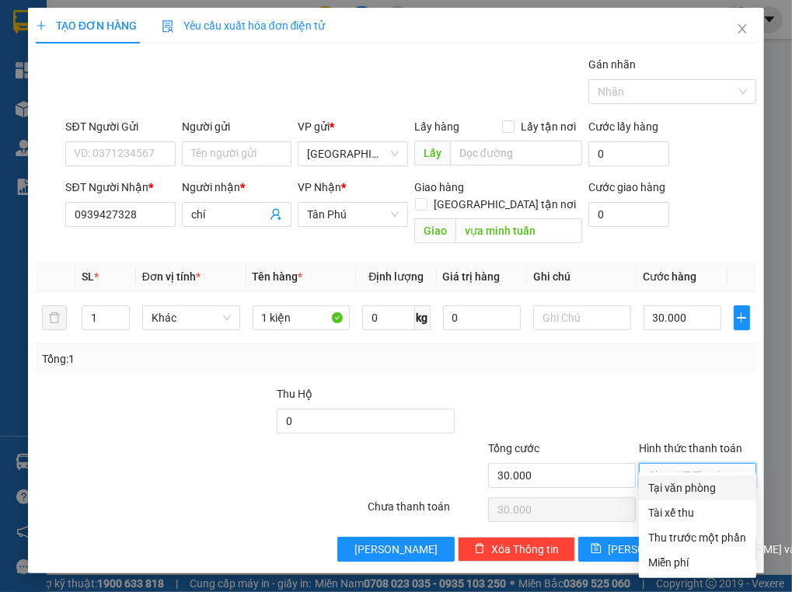
click at [693, 464] on input "Hình thức thanh toán" at bounding box center [692, 475] width 88 height 23
click at [691, 485] on div "Tại văn phòng" at bounding box center [697, 488] width 99 height 17
type input "0"
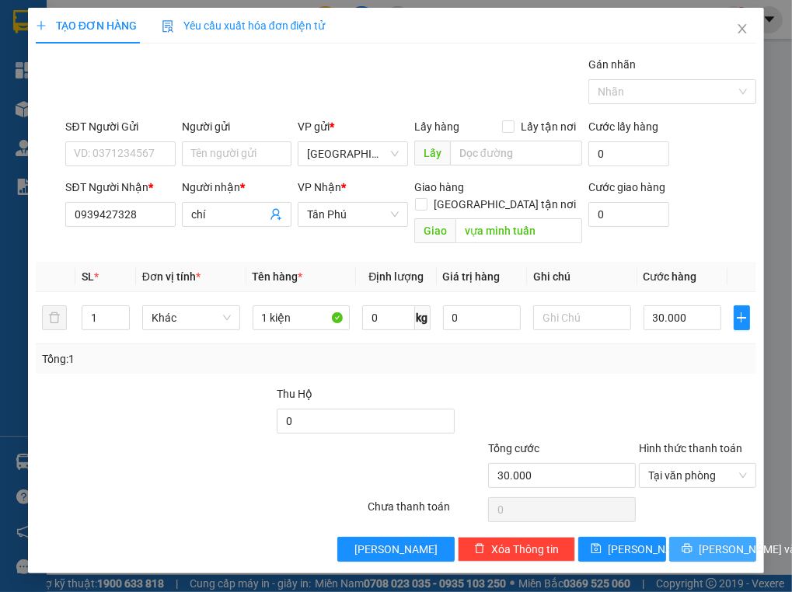
click at [706, 541] on span "[PERSON_NAME] và In" at bounding box center [753, 549] width 109 height 17
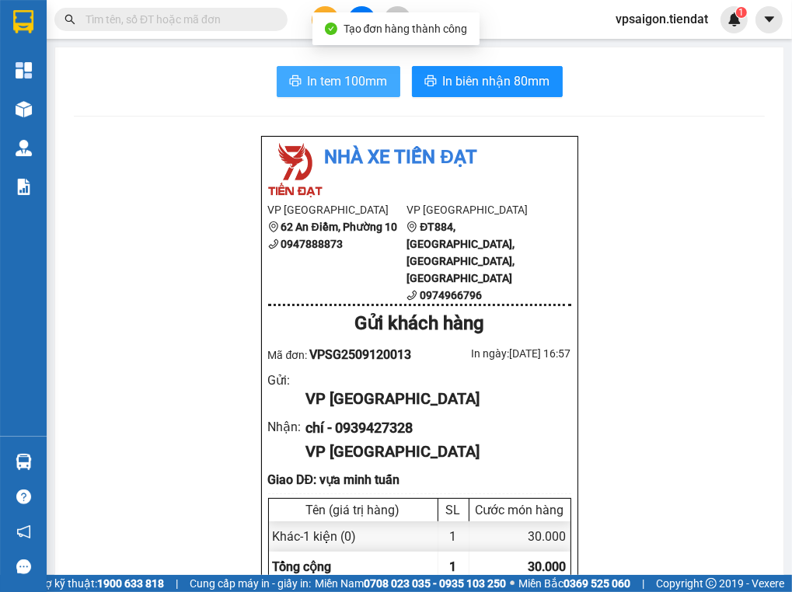
click at [320, 81] on span "In tem 100mm" at bounding box center [348, 81] width 80 height 19
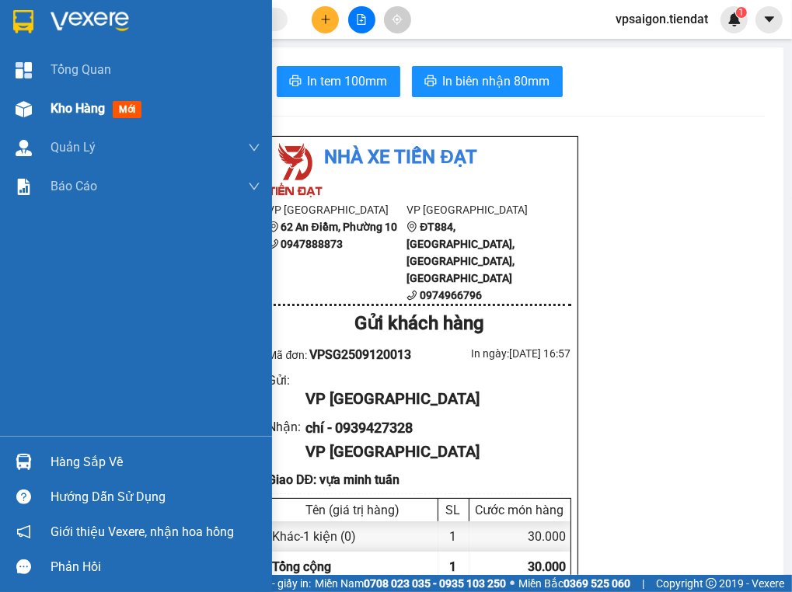
click at [68, 112] on span "Kho hàng" at bounding box center [78, 108] width 54 height 15
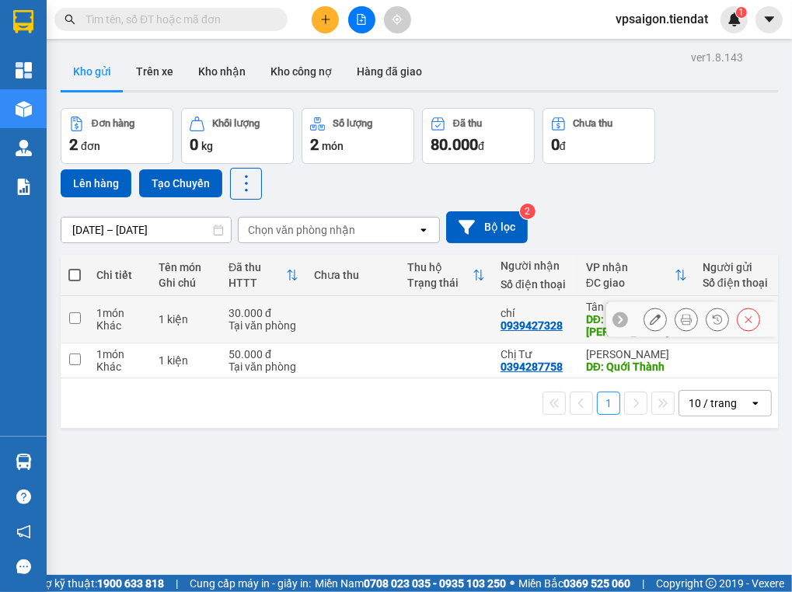
click at [531, 320] on div "0939427328" at bounding box center [532, 325] width 62 height 12
copy div "0939427328"
